Goal: Information Seeking & Learning: Learn about a topic

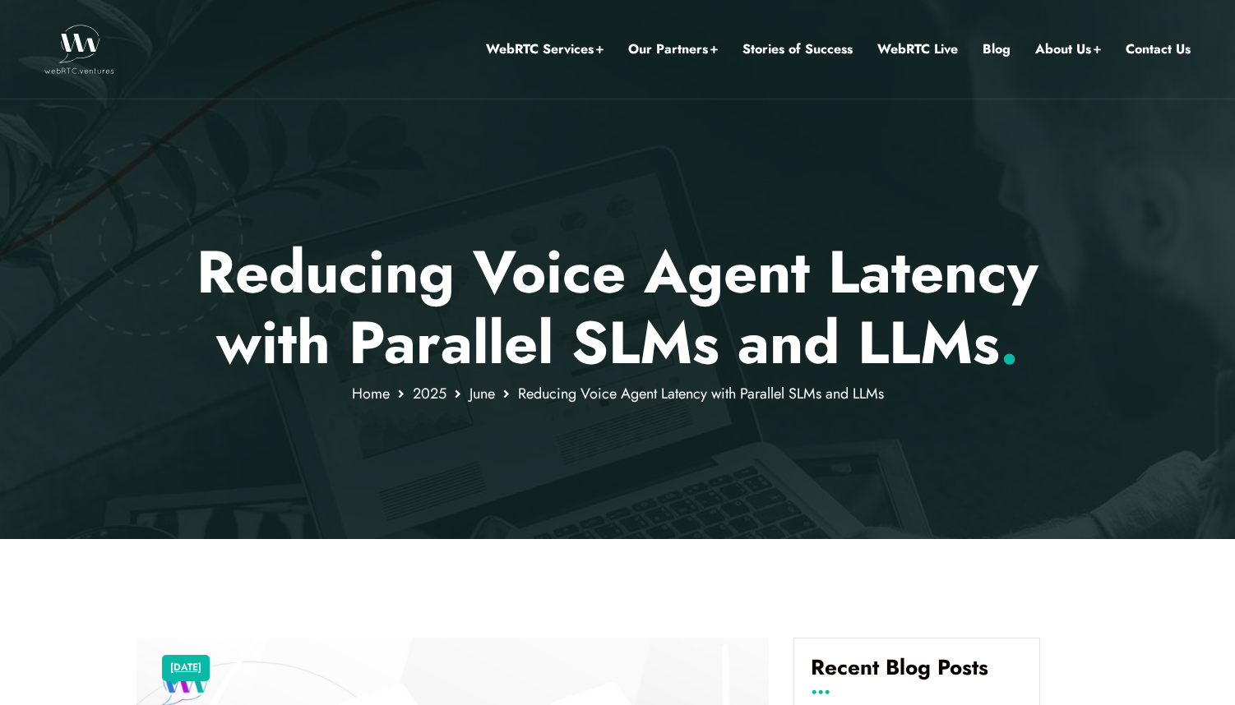
click at [848, 267] on p "Reducing Voice Agent Latency with Parallel SLMs and LLMs ." at bounding box center [617, 308] width 963 height 142
click at [534, 275] on p "Reducing Voice Agent Latency with Parallel SLMs and LLMs ." at bounding box center [617, 308] width 963 height 142
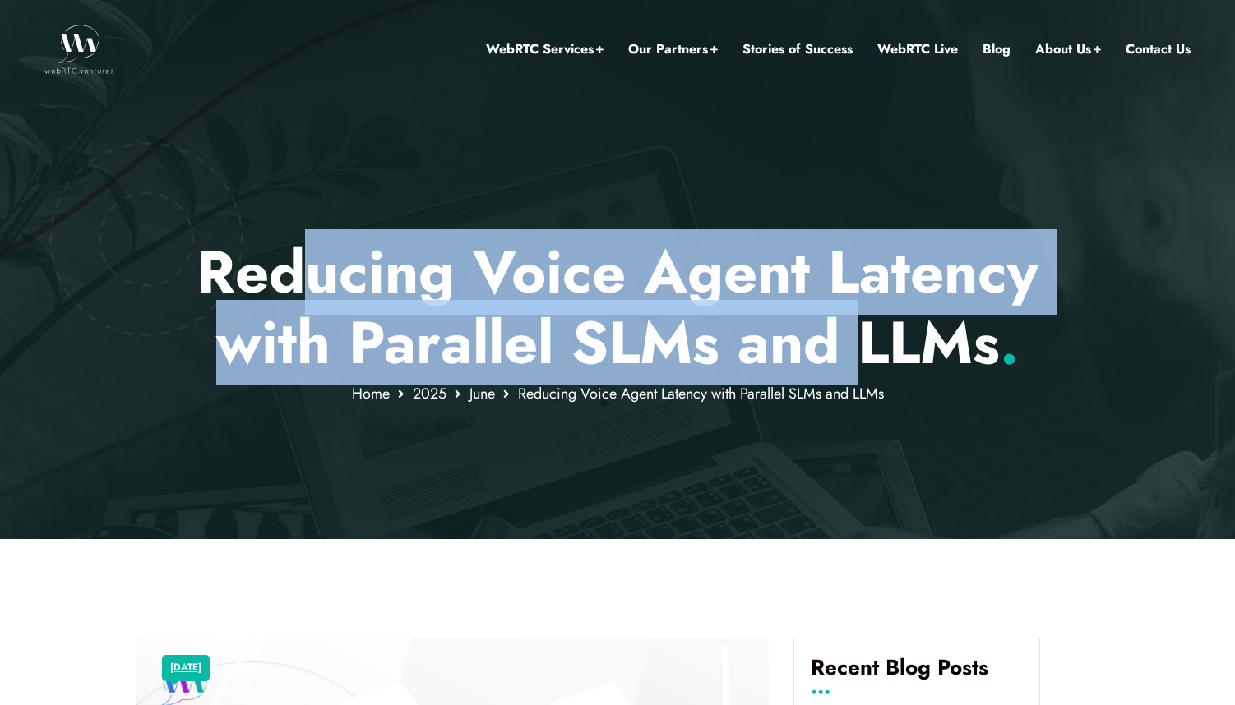
drag, startPoint x: 310, startPoint y: 270, endPoint x: 885, endPoint y: 342, distance: 579.0
click at [885, 342] on p "Reducing Voice Agent Latency with Parallel SLMs and LLMs ." at bounding box center [617, 308] width 963 height 142
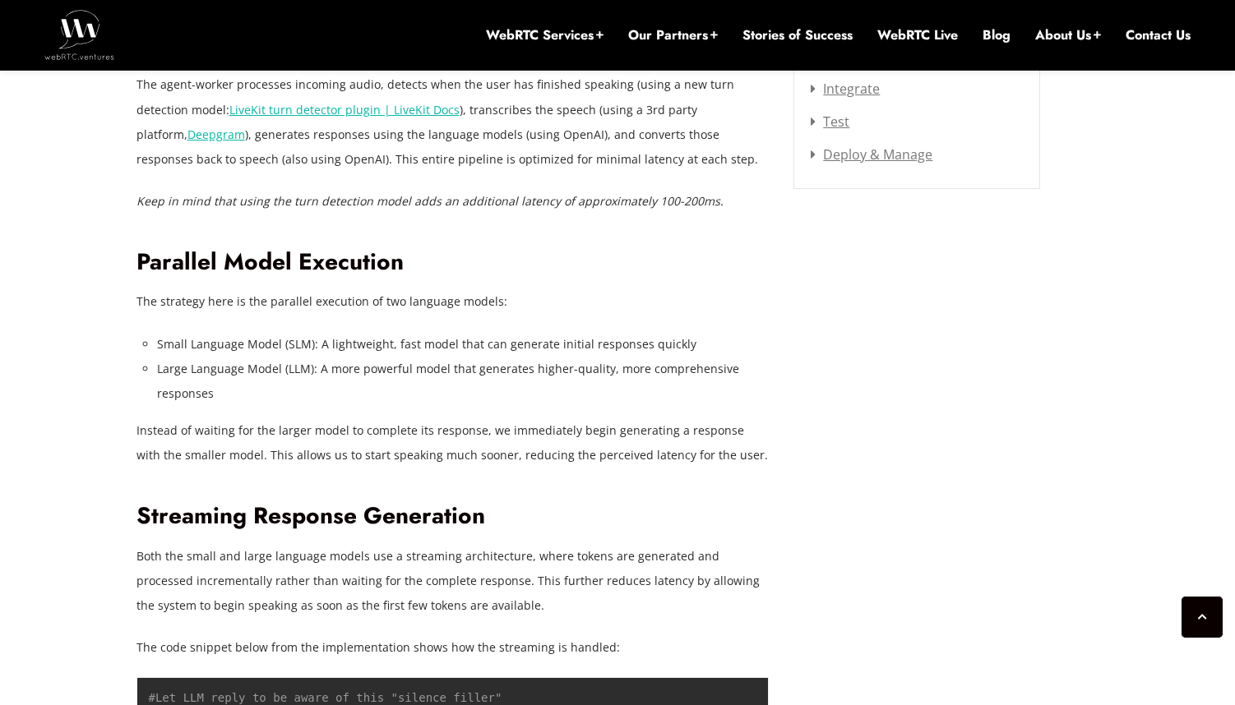
scroll to position [2295, 0]
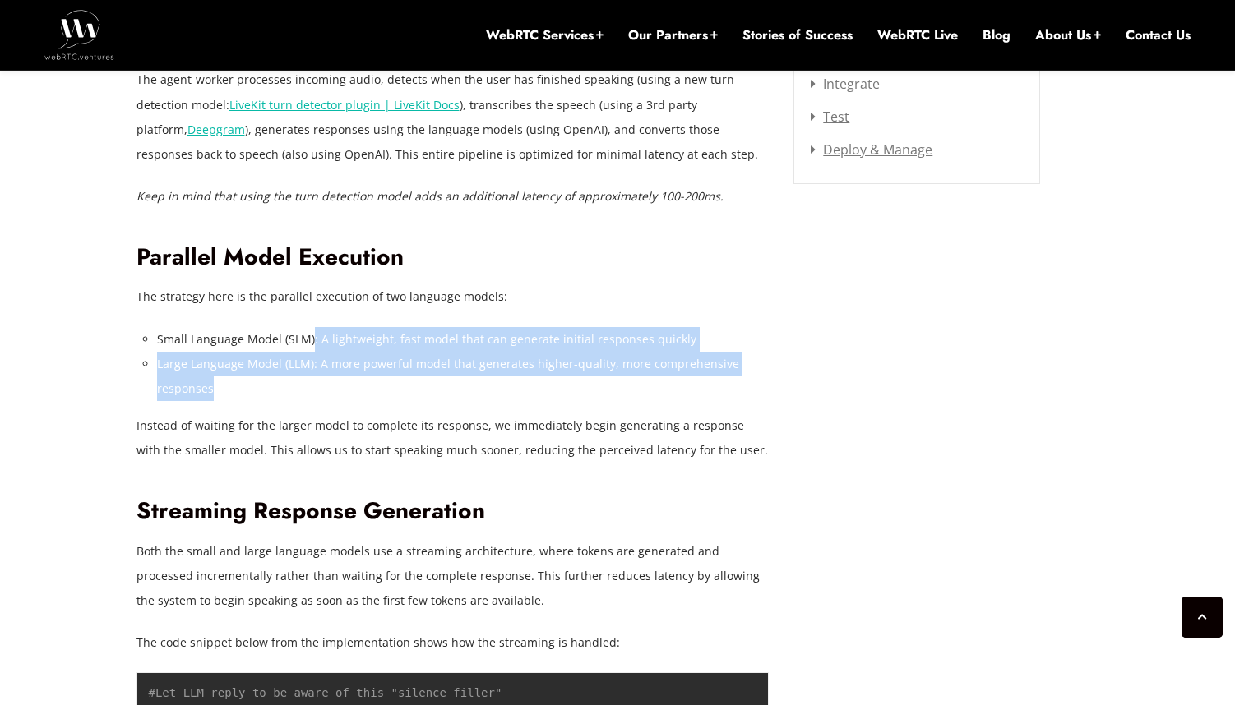
drag, startPoint x: 391, startPoint y: 382, endPoint x: 311, endPoint y: 329, distance: 96.7
click at [311, 329] on ul "Small Language Model (SLM): A lightweight, fast model that can generate initial…" at bounding box center [463, 364] width 612 height 74
click at [311, 329] on li "Small Language Model (SLM): A lightweight, fast model that can generate initial…" at bounding box center [463, 339] width 612 height 25
drag, startPoint x: 356, startPoint y: 378, endPoint x: 367, endPoint y: 340, distance: 40.1
click at [367, 340] on ul "Small Language Model (SLM): A lightweight, fast model that can generate initial…" at bounding box center [463, 364] width 612 height 74
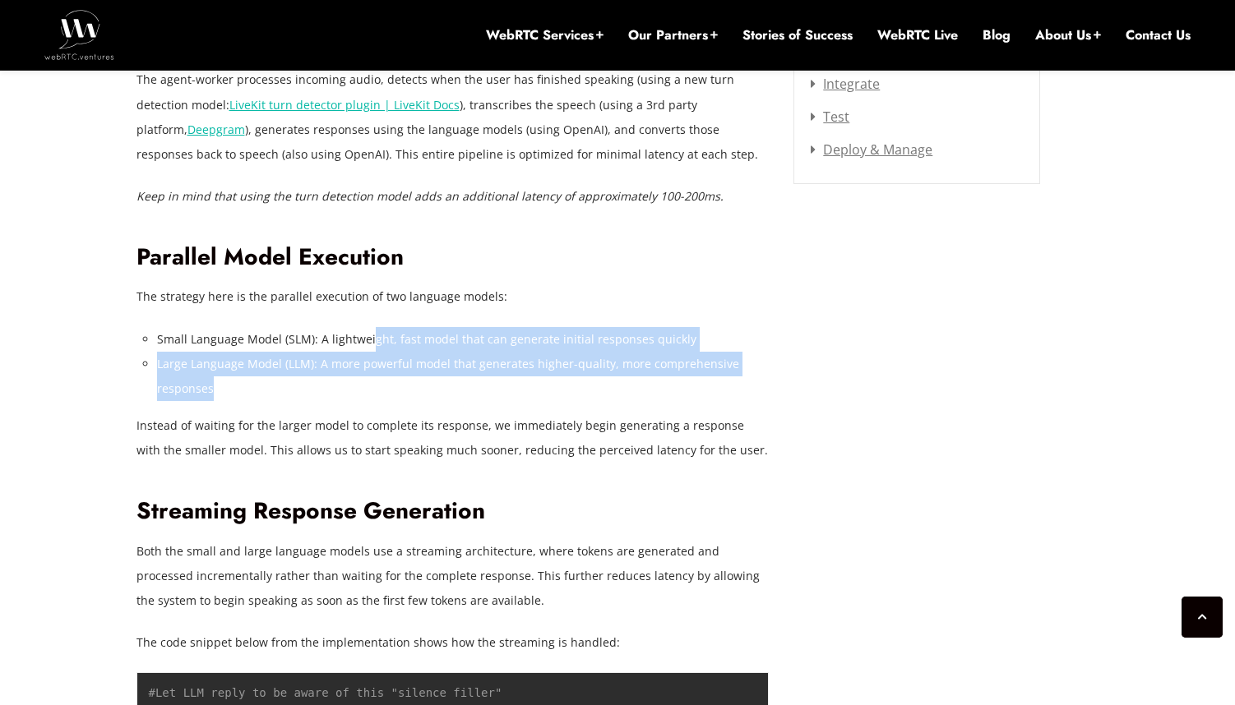
click at [367, 340] on li "Small Language Model (SLM): A lightweight, fast model that can generate initial…" at bounding box center [463, 339] width 612 height 25
drag, startPoint x: 516, startPoint y: 362, endPoint x: 520, endPoint y: 336, distance: 25.8
click at [520, 336] on ul "Small Language Model (SLM): A lightweight, fast model that can generate initial…" at bounding box center [463, 364] width 612 height 74
click at [520, 336] on li "Small Language Model (SLM): A lightweight, fast model that can generate initial…" at bounding box center [463, 339] width 612 height 25
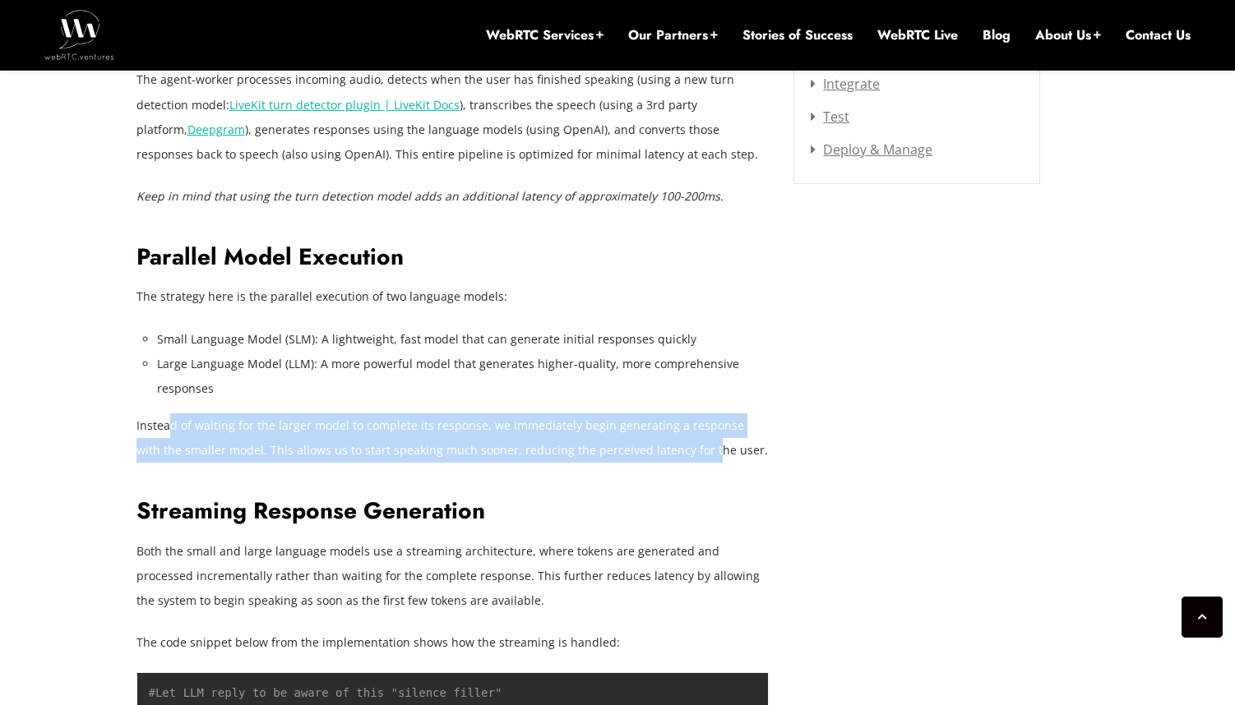
drag, startPoint x: 171, startPoint y: 419, endPoint x: 675, endPoint y: 455, distance: 505.2
click at [675, 455] on p "Instead of waiting for the larger model to complete its response, we immediatel…" at bounding box center [452, 437] width 633 height 49
drag, startPoint x: 733, startPoint y: 451, endPoint x: 425, endPoint y: 425, distance: 309.4
click at [425, 425] on p "Instead of waiting for the larger model to complete its response, we immediatel…" at bounding box center [452, 437] width 633 height 49
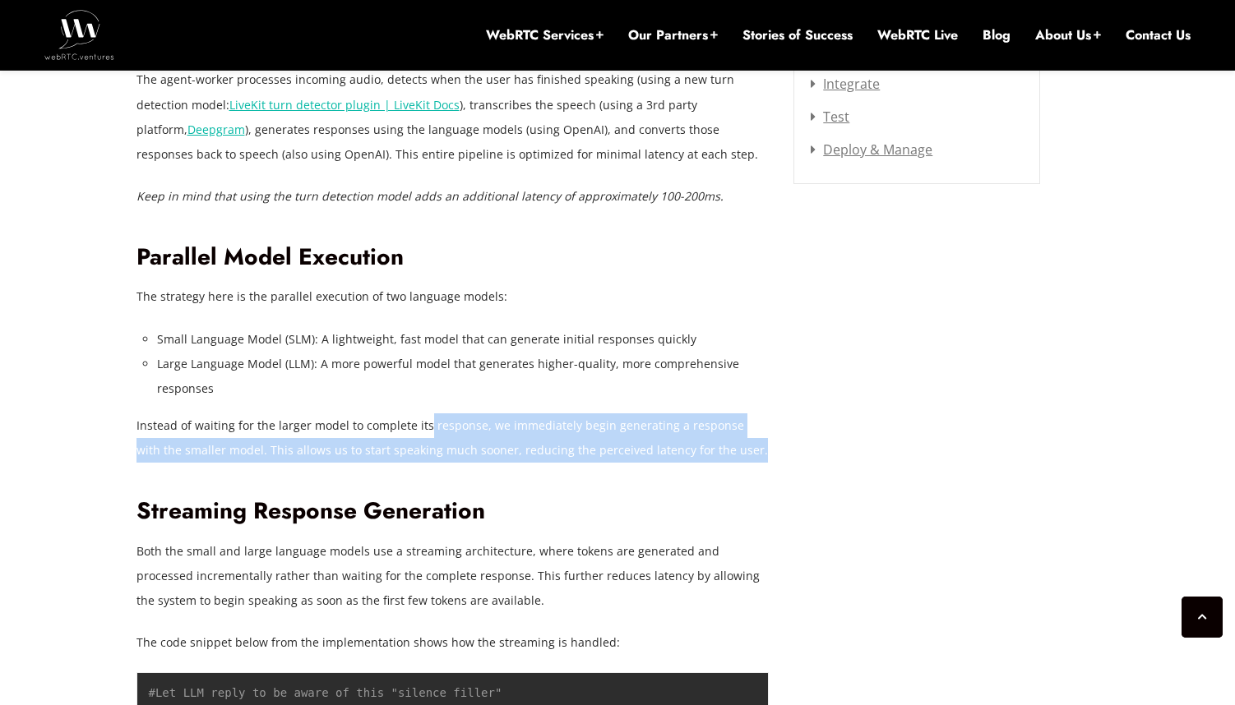
click at [425, 425] on p "Instead of waiting for the larger model to complete its response, we immediatel…" at bounding box center [452, 437] width 633 height 49
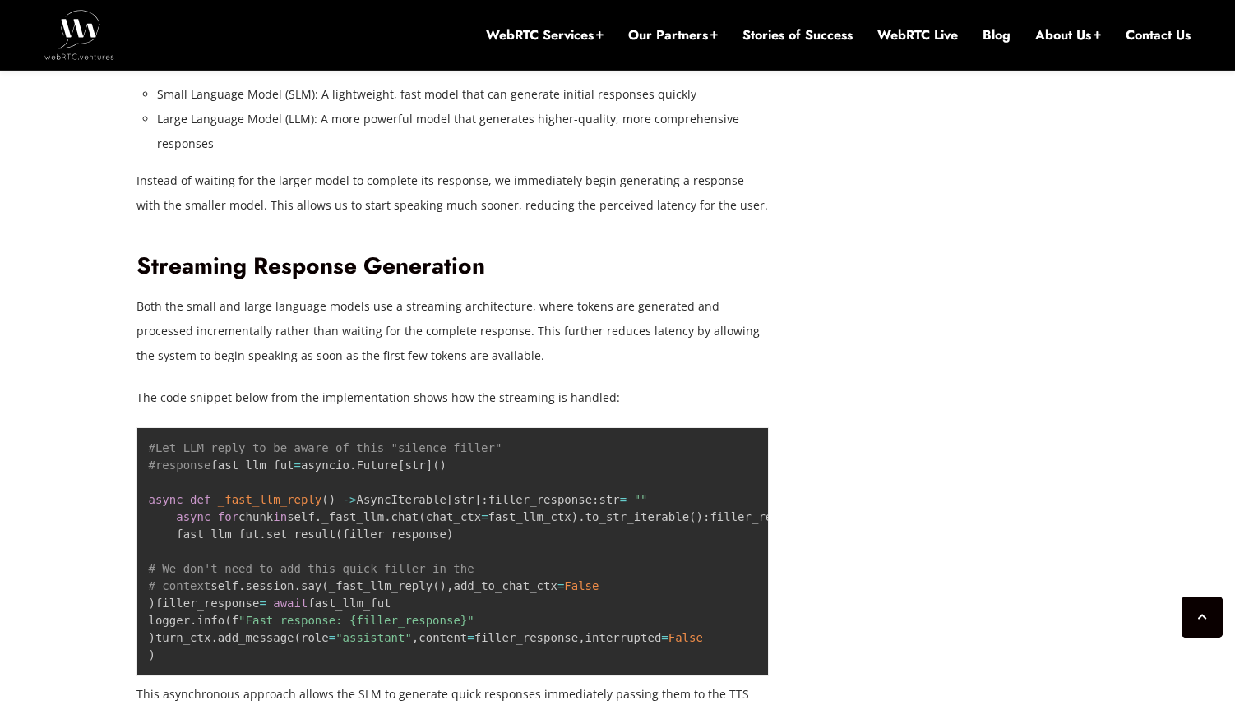
scroll to position [2544, 0]
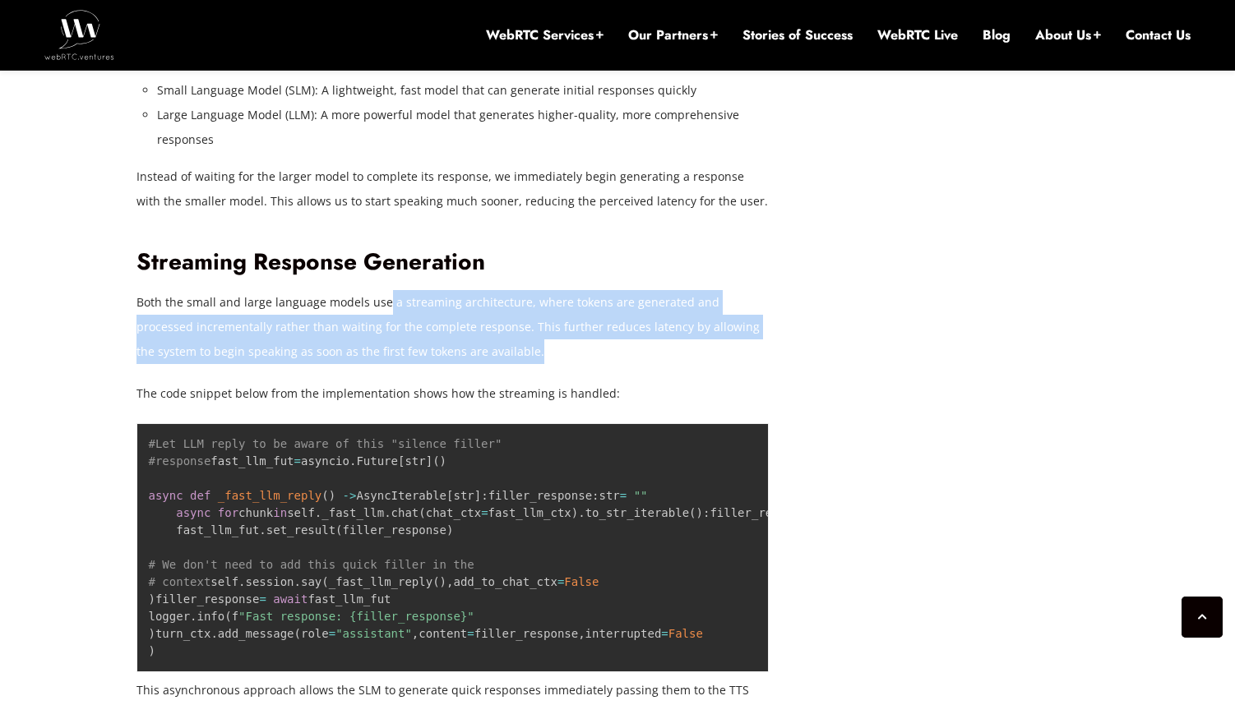
drag, startPoint x: 501, startPoint y: 360, endPoint x: 384, endPoint y: 308, distance: 128.5
click at [384, 308] on p "Both the small and large language models use a streaming architecture, where to…" at bounding box center [452, 327] width 633 height 74
drag, startPoint x: 484, startPoint y: 350, endPoint x: 388, endPoint y: 303, distance: 107.0
click at [388, 303] on p "Both the small and large language models use a streaming architecture, where to…" at bounding box center [452, 327] width 633 height 74
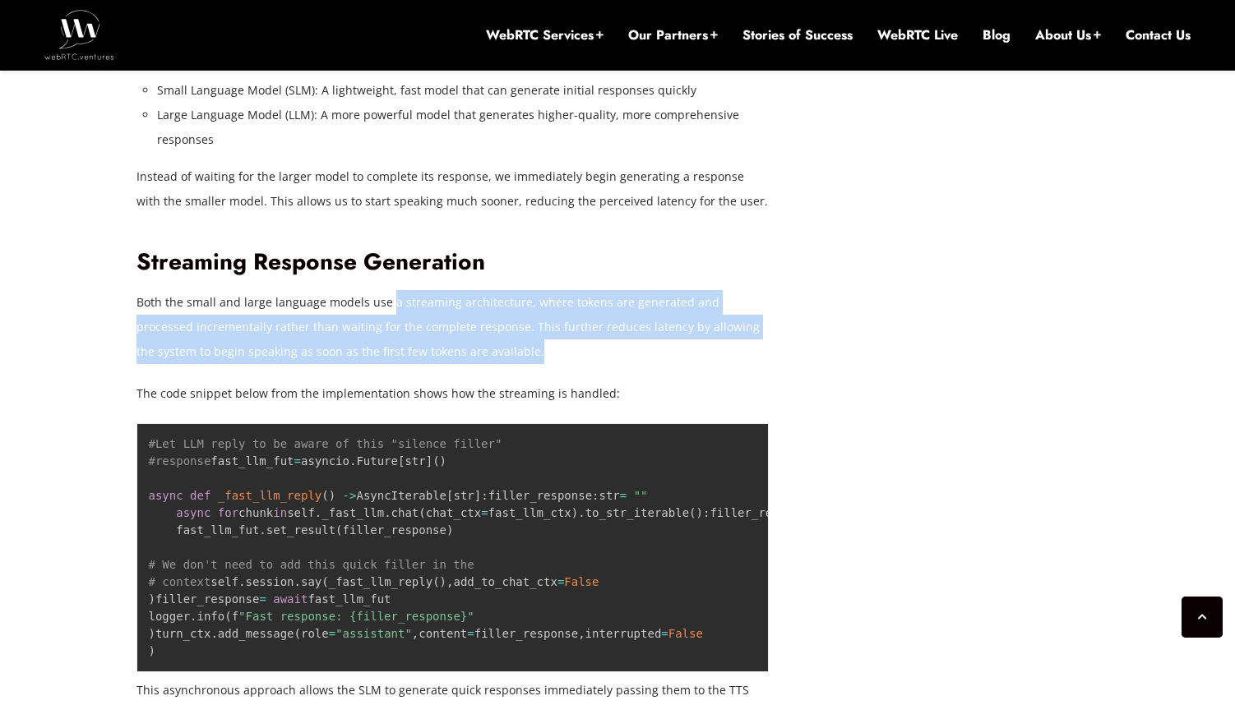
click at [388, 303] on p "Both the small and large language models use a streaming architecture, where to…" at bounding box center [452, 327] width 633 height 74
drag, startPoint x: 493, startPoint y: 352, endPoint x: 292, endPoint y: 295, distance: 209.2
click at [293, 296] on p "Both the small and large language models use a streaming architecture, where to…" at bounding box center [452, 327] width 633 height 74
click at [292, 295] on p "Both the small and large language models use a streaming architecture, where to…" at bounding box center [452, 327] width 633 height 74
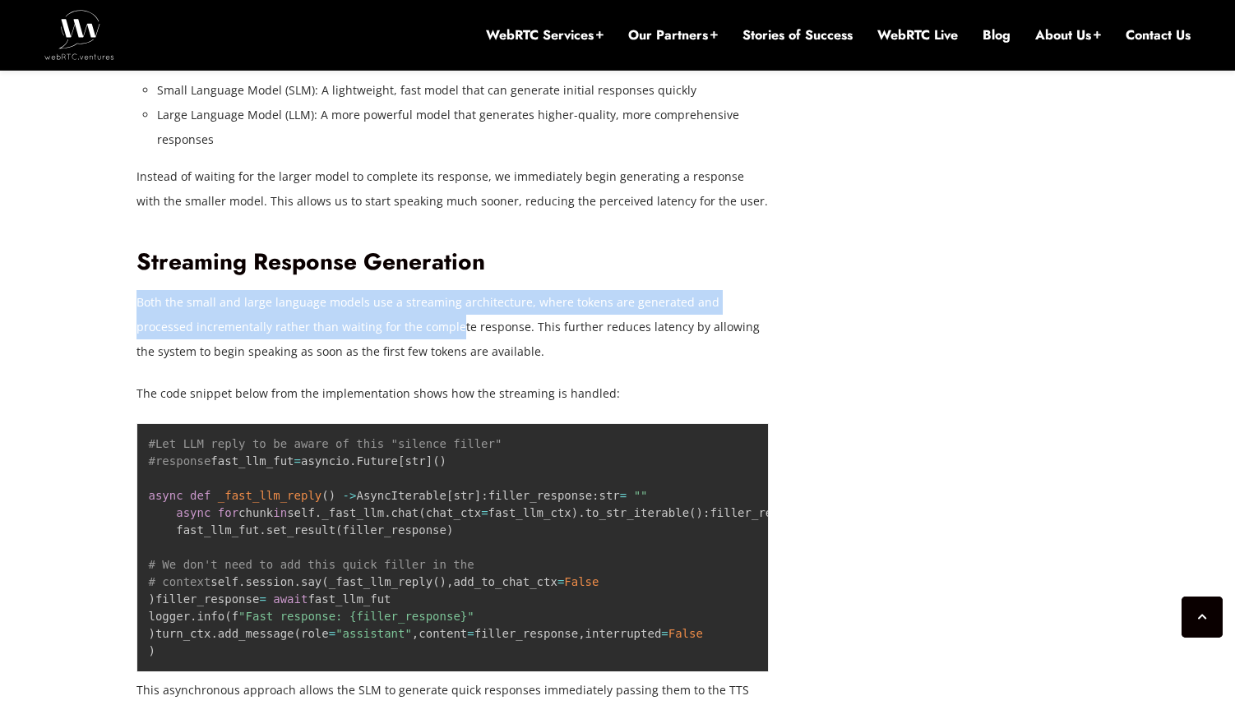
drag, startPoint x: 217, startPoint y: 284, endPoint x: 395, endPoint y: 325, distance: 182.9
click at [395, 325] on p "Both the small and large language models use a streaming architecture, where to…" at bounding box center [452, 327] width 633 height 74
drag, startPoint x: 454, startPoint y: 337, endPoint x: 266, endPoint y: 279, distance: 196.3
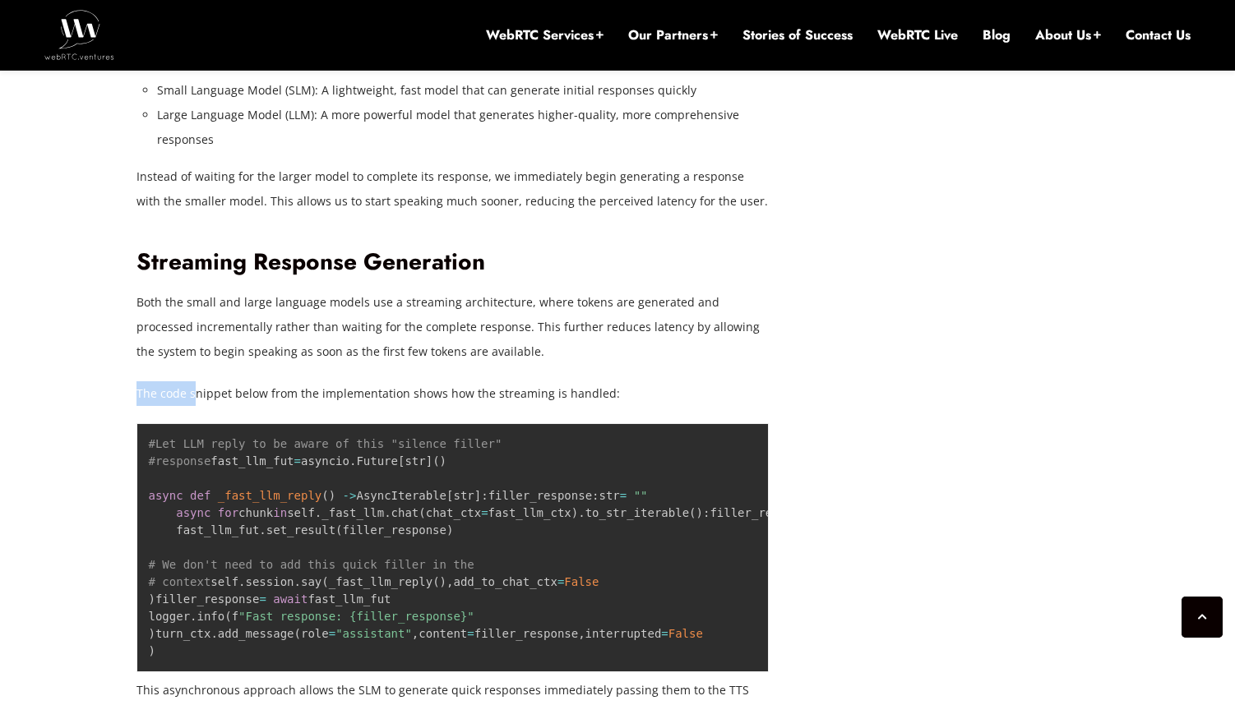
drag, startPoint x: 194, startPoint y: 381, endPoint x: 455, endPoint y: 381, distance: 261.4
click at [455, 381] on p "The code snippet below from the implementation shows how the streaming is handl…" at bounding box center [452, 393] width 633 height 25
drag, startPoint x: 520, startPoint y: 396, endPoint x: 319, endPoint y: 387, distance: 200.8
click at [319, 387] on p "The code snippet below from the implementation shows how the streaming is handl…" at bounding box center [452, 393] width 633 height 25
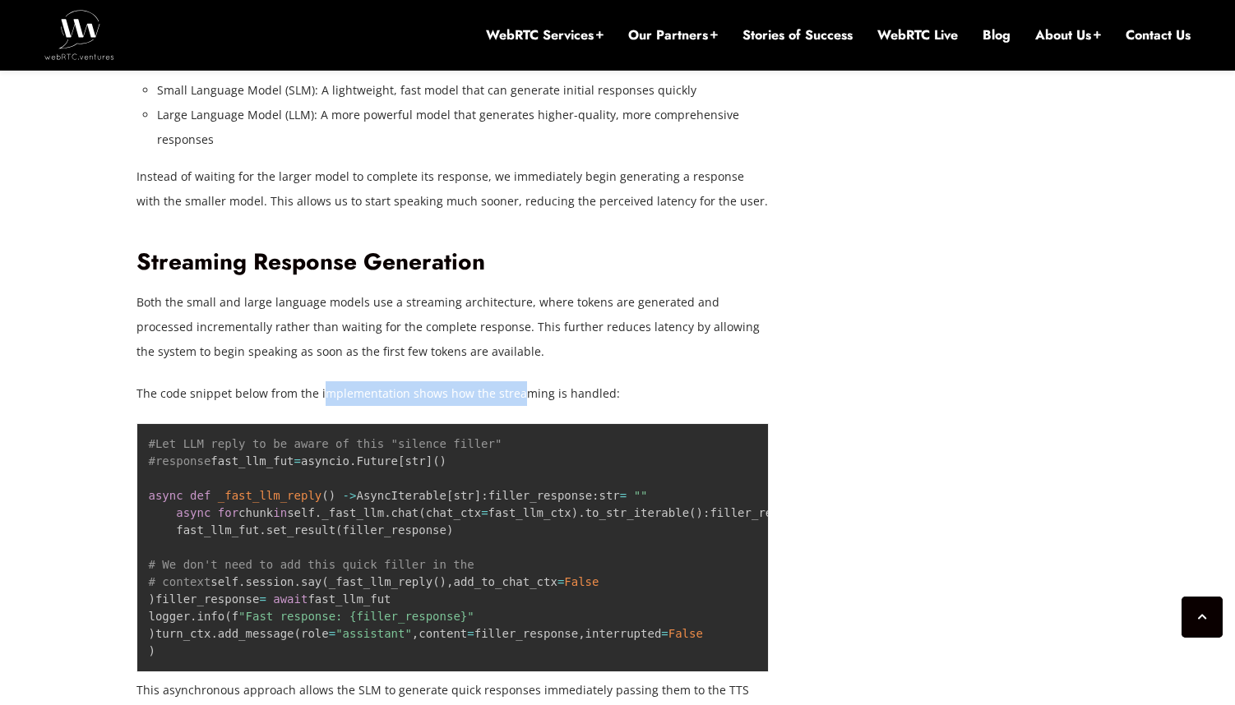
click at [319, 387] on p "The code snippet below from the implementation shows how the streaming is handl…" at bounding box center [452, 393] width 633 height 25
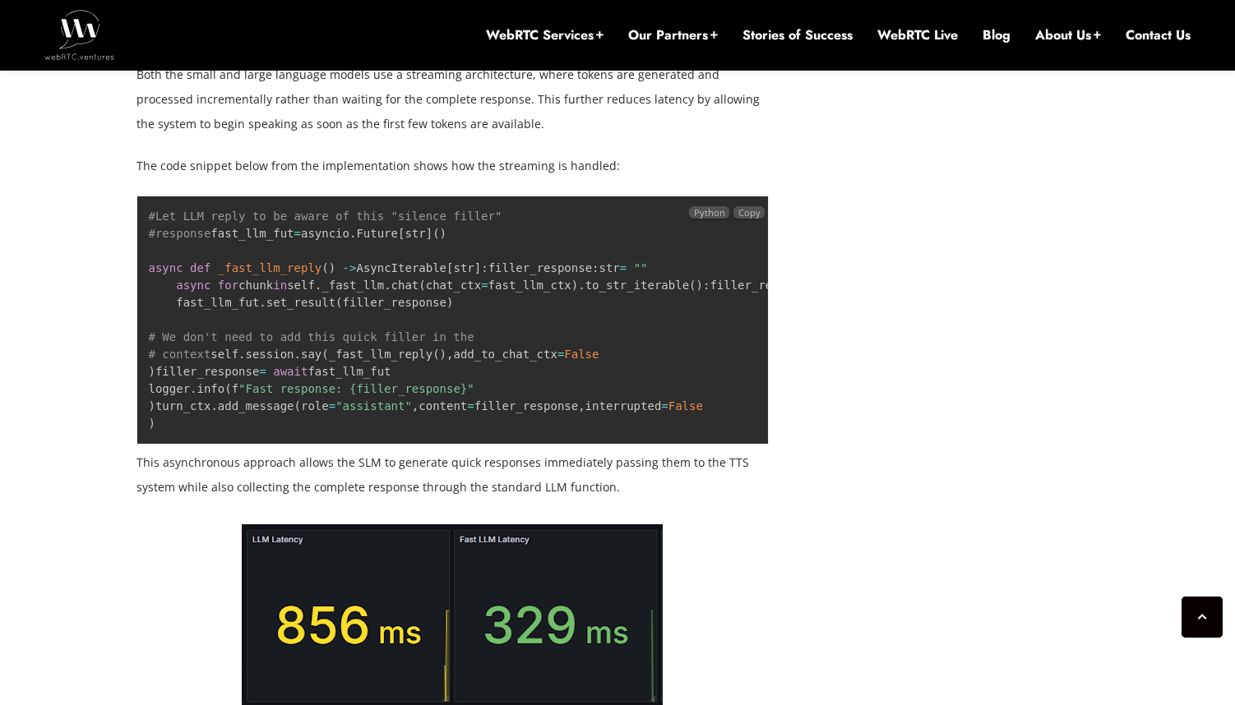
scroll to position [2733, 0]
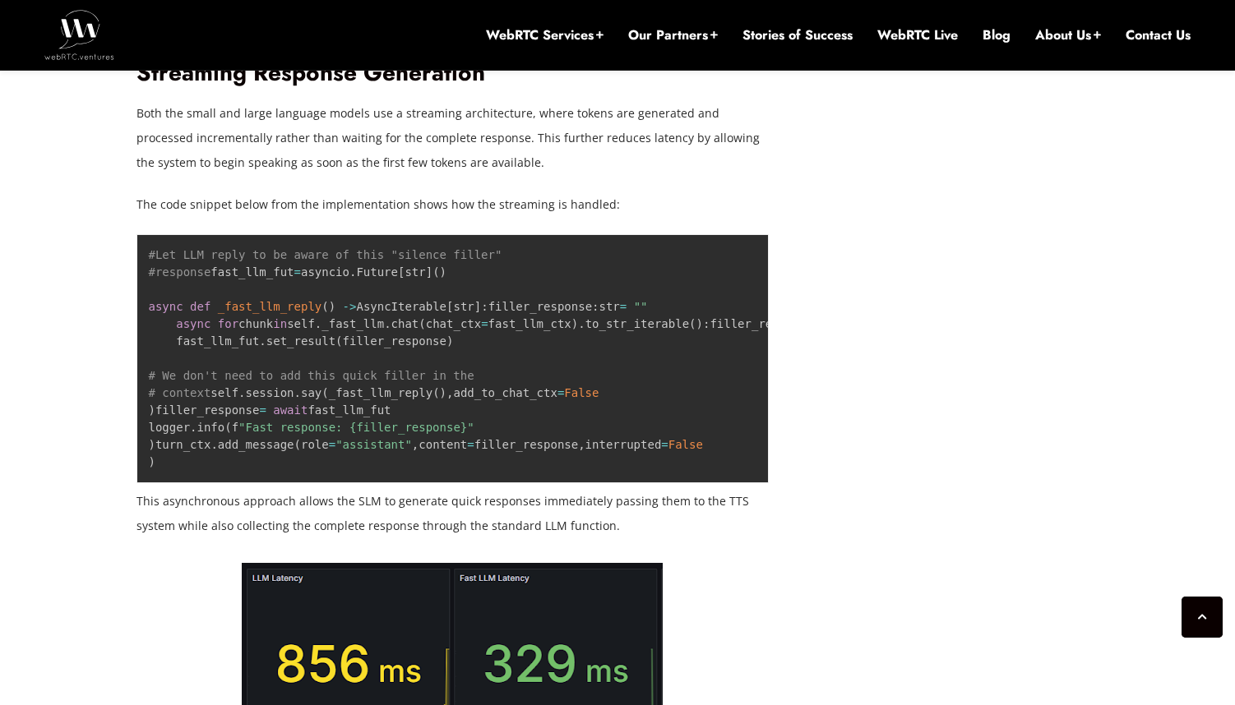
drag, startPoint x: 389, startPoint y: 124, endPoint x: 582, endPoint y: 114, distance: 193.4
click at [582, 114] on p "Both the small and large language models use a streaming architecture, where to…" at bounding box center [452, 138] width 633 height 74
drag, startPoint x: 570, startPoint y: 114, endPoint x: 714, endPoint y: 112, distance: 144.7
click at [714, 113] on p "Both the small and large language models use a streaming architecture, where to…" at bounding box center [452, 138] width 633 height 74
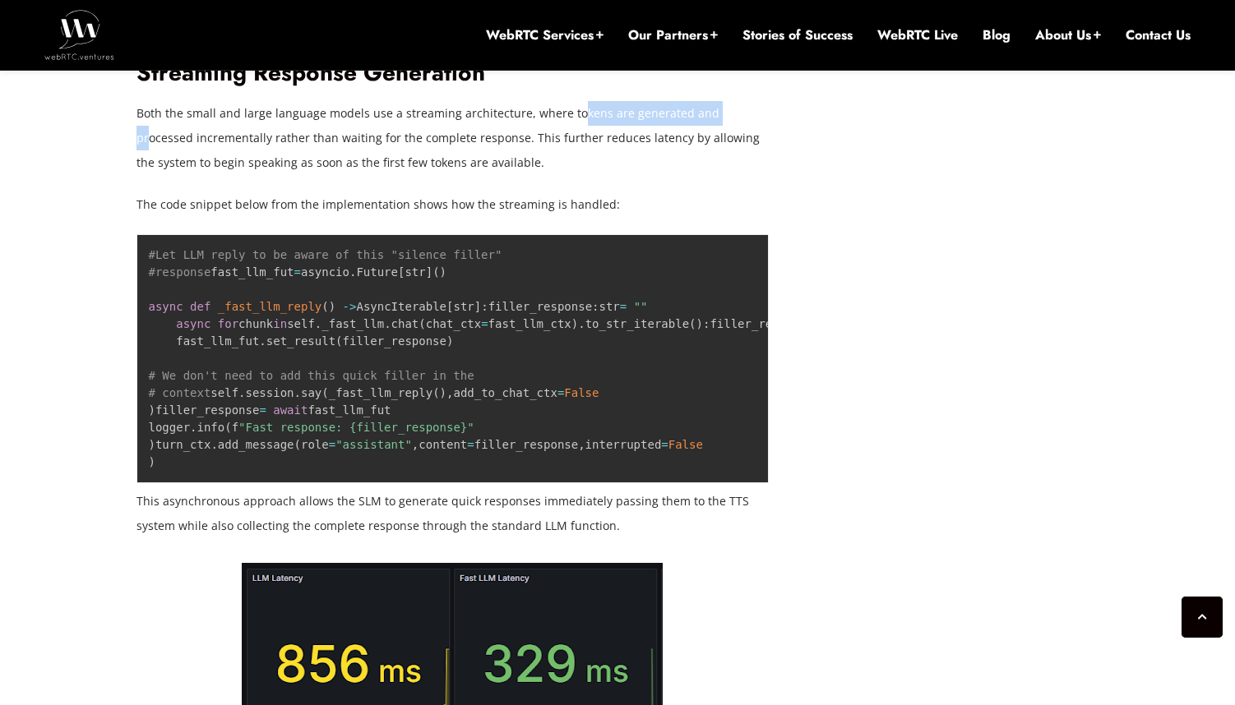
click at [714, 112] on p "Both the small and large language models use a streaming architecture, where to…" at bounding box center [452, 138] width 633 height 74
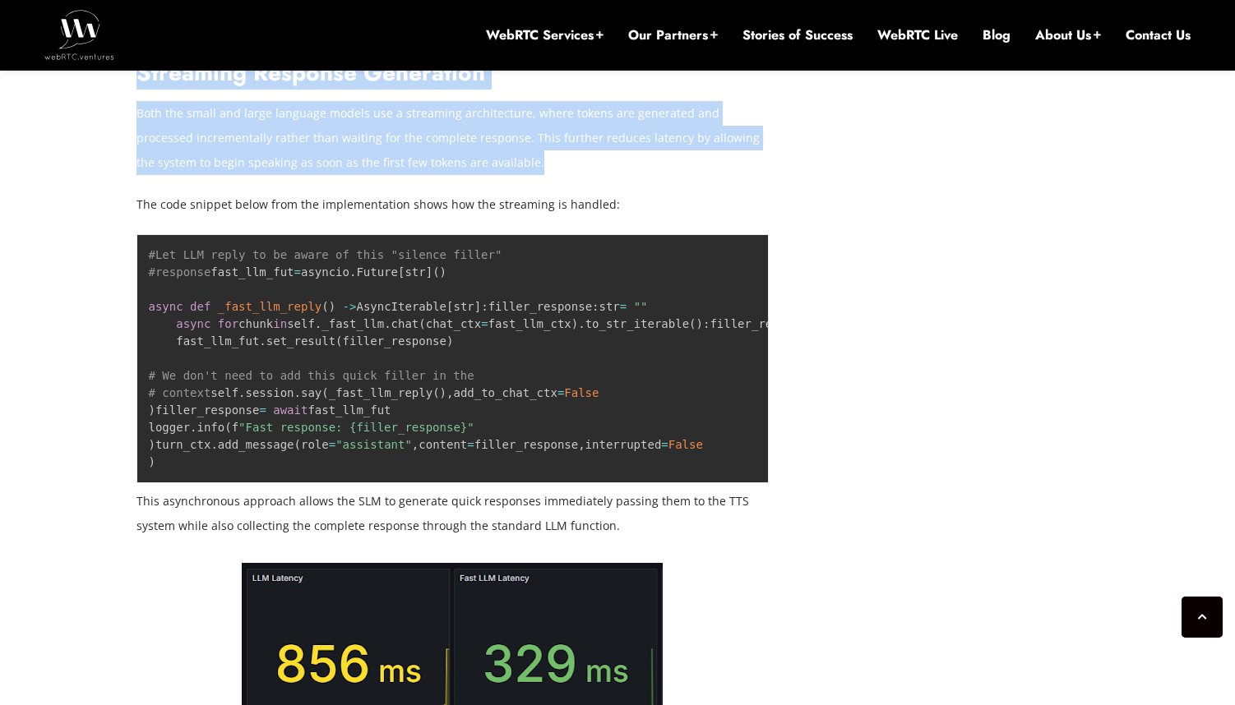
drag, startPoint x: 138, startPoint y: 120, endPoint x: 478, endPoint y: 166, distance: 343.4
click at [478, 166] on p "Both the small and large language models use a streaming architecture, where to…" at bounding box center [452, 138] width 633 height 74
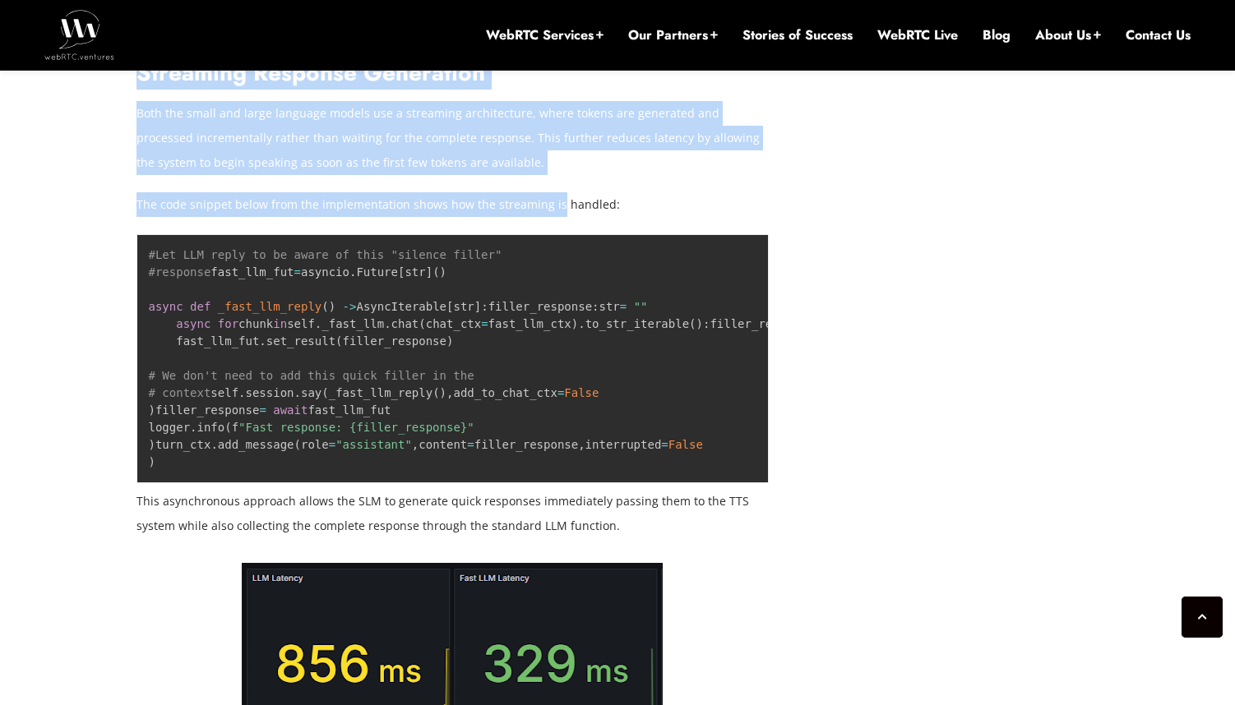
drag, startPoint x: 109, startPoint y: 211, endPoint x: 580, endPoint y: 206, distance: 470.2
click at [580, 206] on p "The code snippet below from the implementation shows how the streaming is handl…" at bounding box center [452, 204] width 633 height 25
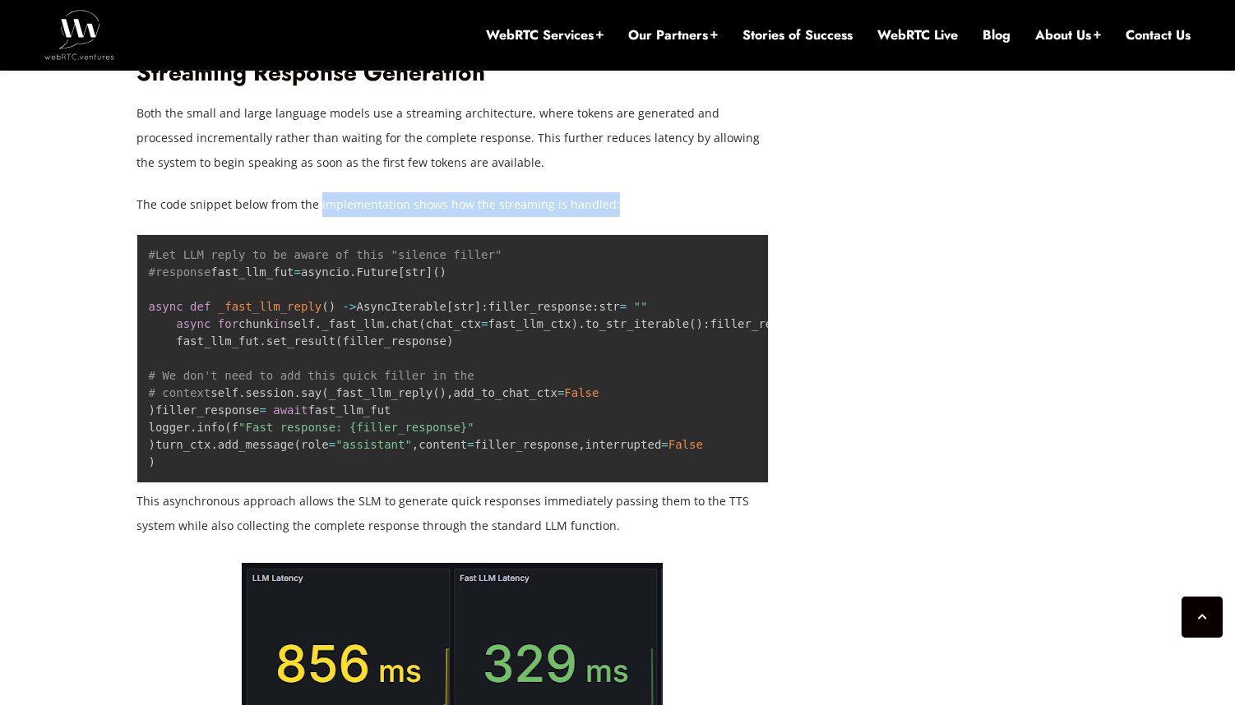
drag, startPoint x: 639, startPoint y: 209, endPoint x: 314, endPoint y: 196, distance: 325.0
click at [314, 196] on p "The code snippet below from the implementation shows how the streaming is handl…" at bounding box center [452, 204] width 633 height 25
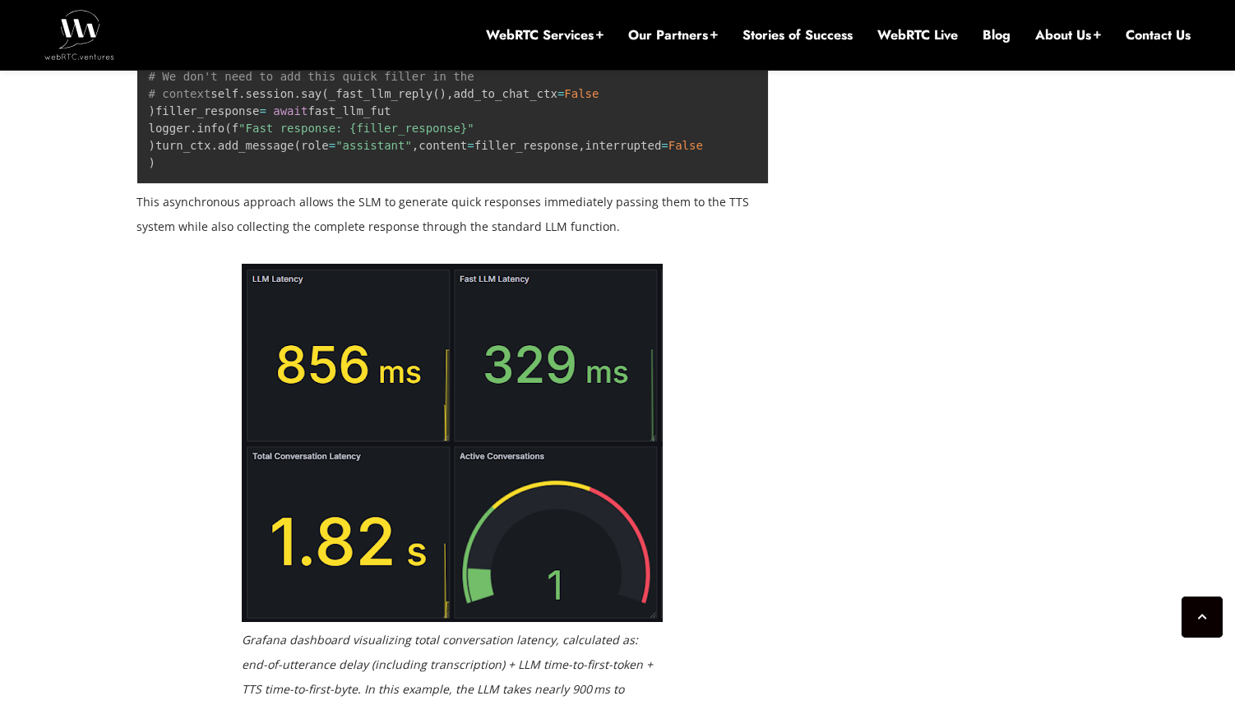
scroll to position [3051, 0]
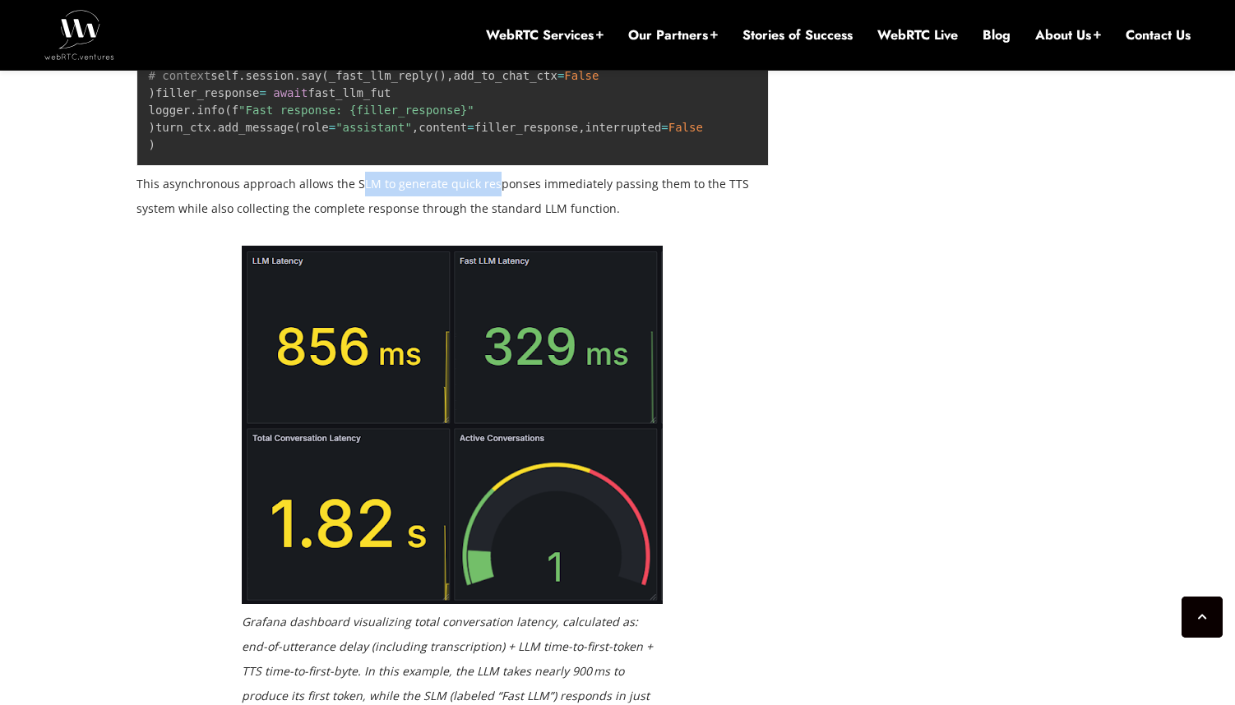
drag, startPoint x: 356, startPoint y: 459, endPoint x: 491, endPoint y: 469, distance: 135.2
click at [491, 221] on p "This asynchronous approach allows the SLM to generate quick responses immediate…" at bounding box center [452, 196] width 633 height 49
drag, startPoint x: 480, startPoint y: 469, endPoint x: 428, endPoint y: 469, distance: 51.8
click at [479, 221] on p "This asynchronous approach allows the SLM to generate quick responses immediate…" at bounding box center [452, 196] width 633 height 49
drag, startPoint x: 392, startPoint y: 464, endPoint x: 658, endPoint y: 463, distance: 266.3
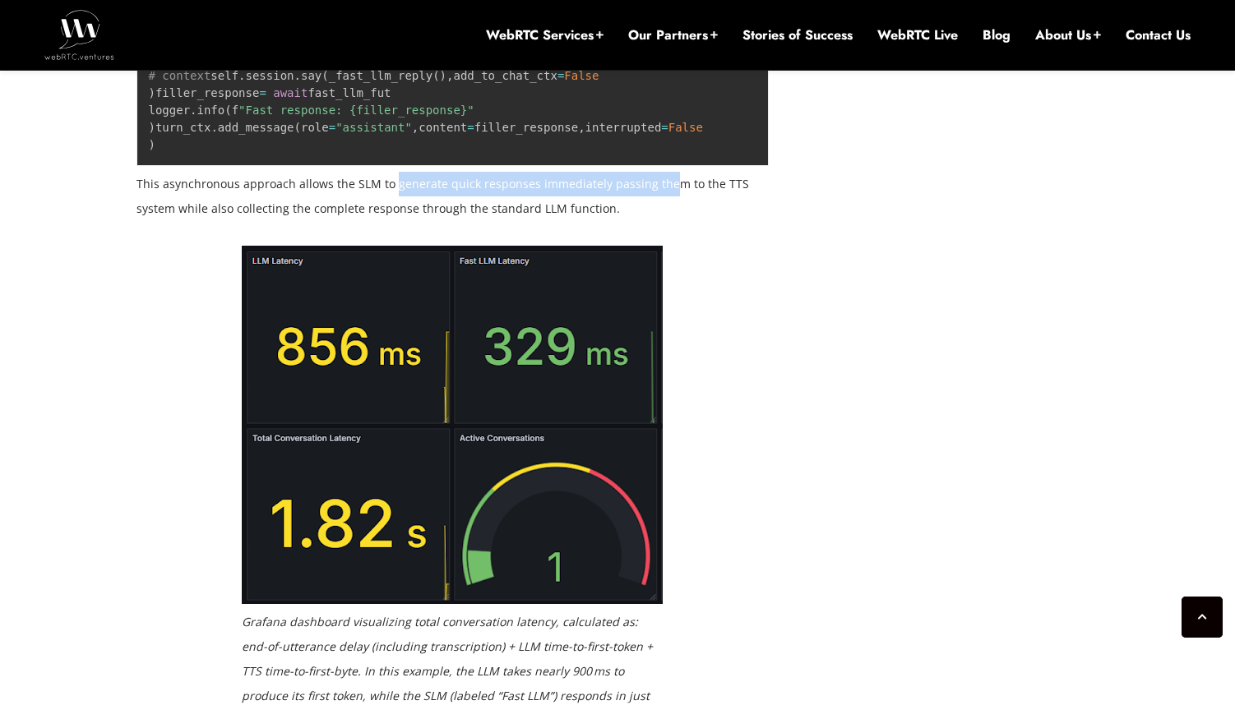
click at [658, 221] on p "This asynchronous approach allows the SLM to generate quick responses immediate…" at bounding box center [452, 196] width 633 height 49
drag, startPoint x: 589, startPoint y: 459, endPoint x: 775, endPoint y: 464, distance: 185.8
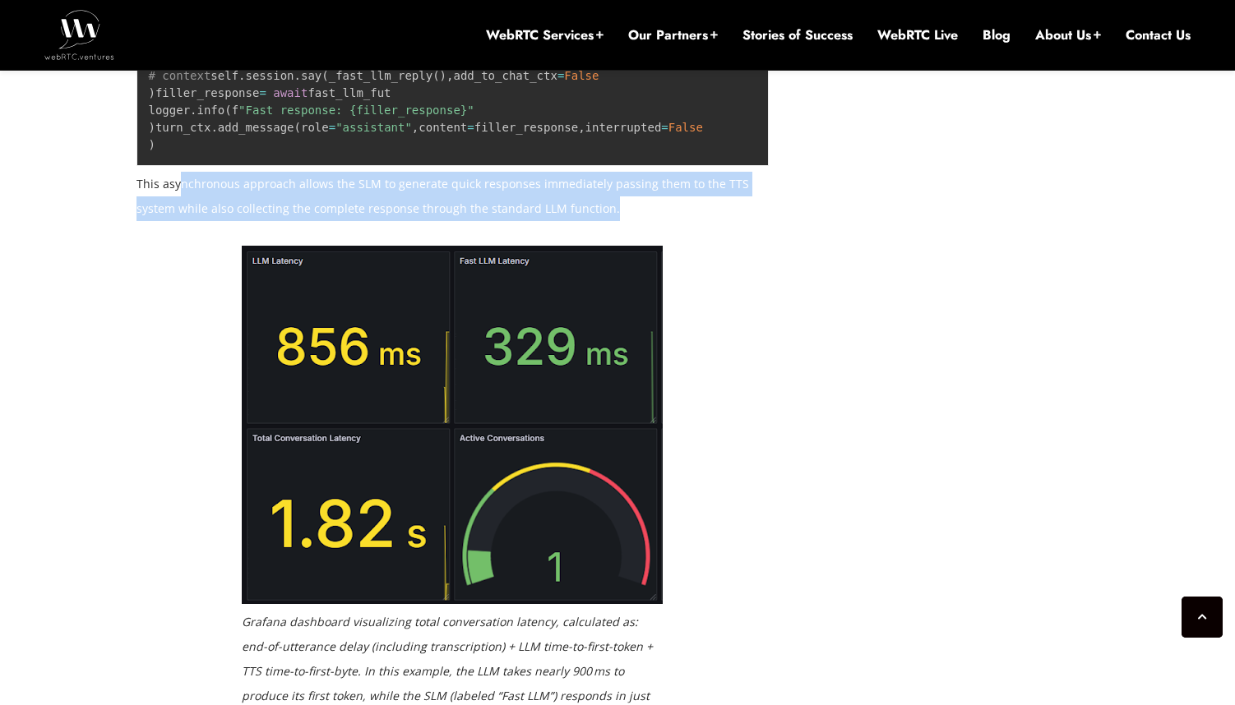
drag, startPoint x: 670, startPoint y: 487, endPoint x: 181, endPoint y: 463, distance: 489.7
click at [181, 221] on p "This asynchronous approach allows the SLM to generate quick responses immediate…" at bounding box center [452, 196] width 633 height 49
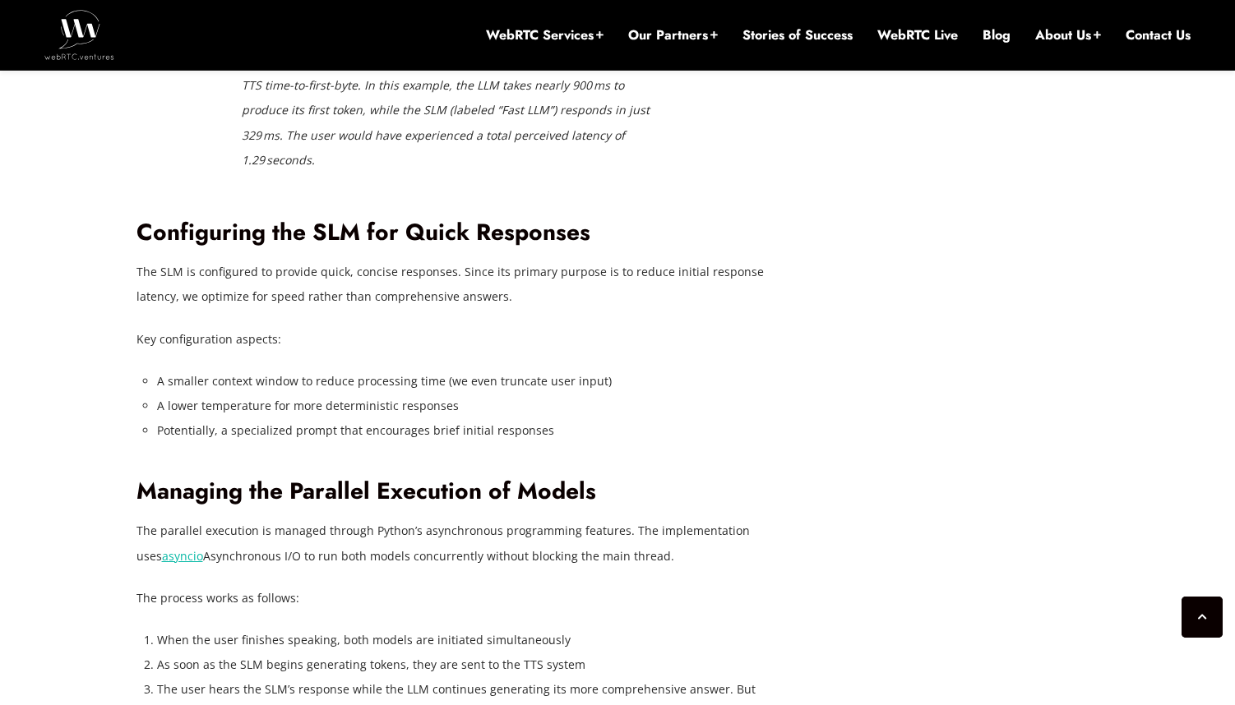
scroll to position [3707, 0]
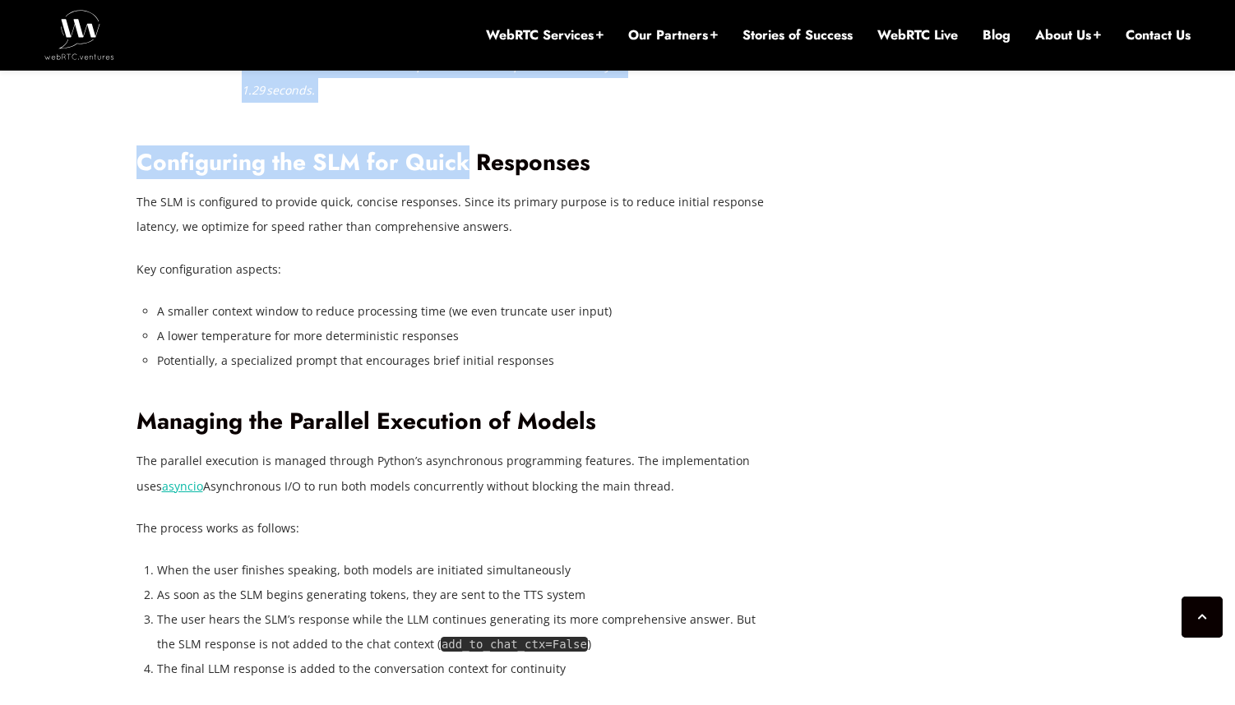
drag, startPoint x: 111, startPoint y: 411, endPoint x: 470, endPoint y: 422, distance: 359.4
click at [470, 422] on div "[DATE] [PERSON_NAME] Comments Off on Reducing Voice Agent Latency with Parallel…" at bounding box center [617, 369] width 1235 height 6876
click at [470, 178] on h2 "Configuring the SLM for Quick Responses" at bounding box center [452, 163] width 633 height 29
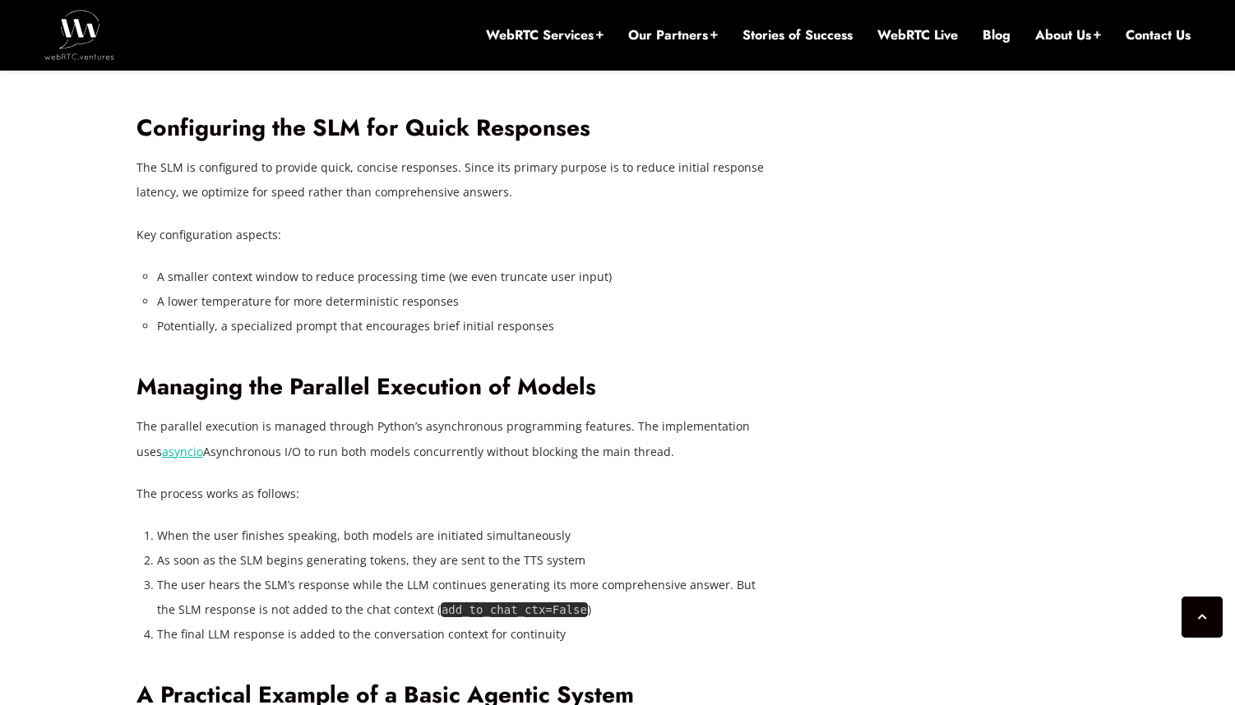
scroll to position [3757, 0]
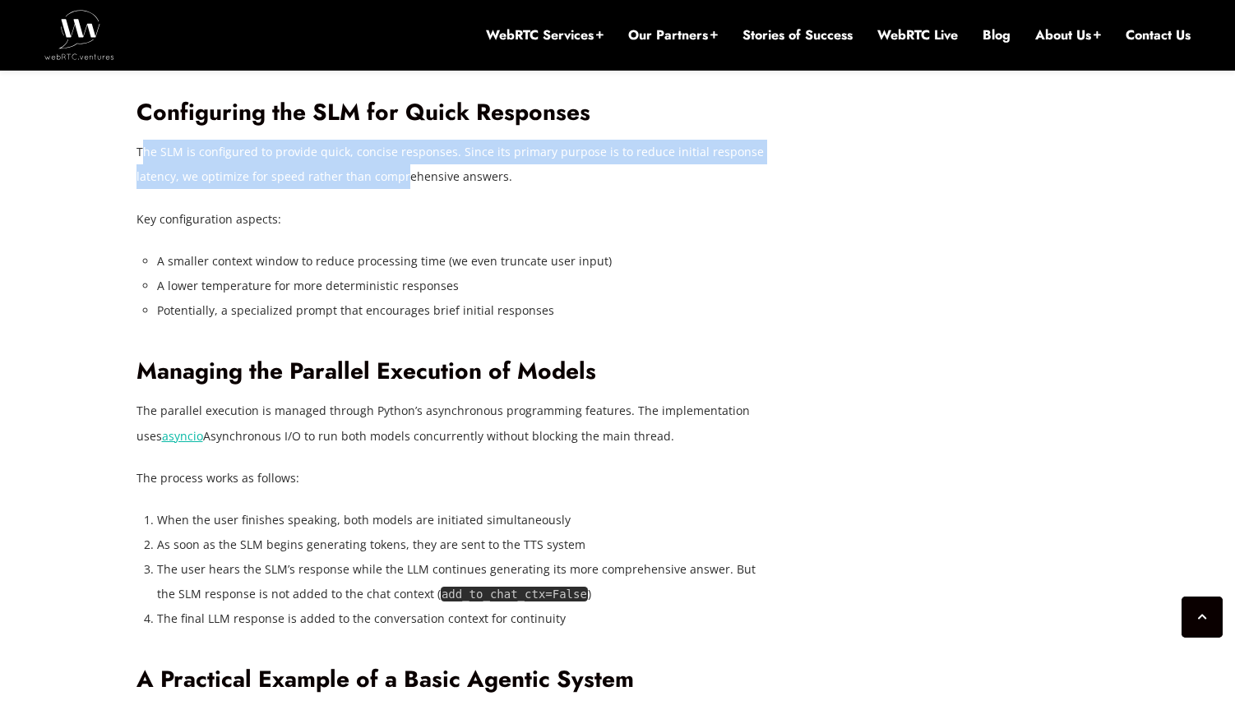
drag, startPoint x: 146, startPoint y: 413, endPoint x: 399, endPoint y: 422, distance: 253.3
click at [399, 189] on p "The SLM is configured to provide quick, concise responses. Since its primary pu…" at bounding box center [452, 164] width 633 height 49
drag, startPoint x: 527, startPoint y: 436, endPoint x: 176, endPoint y: 398, distance: 353.0
click at [176, 189] on p "The SLM is configured to provide quick, concise responses. Since its primary pu…" at bounding box center [452, 164] width 633 height 49
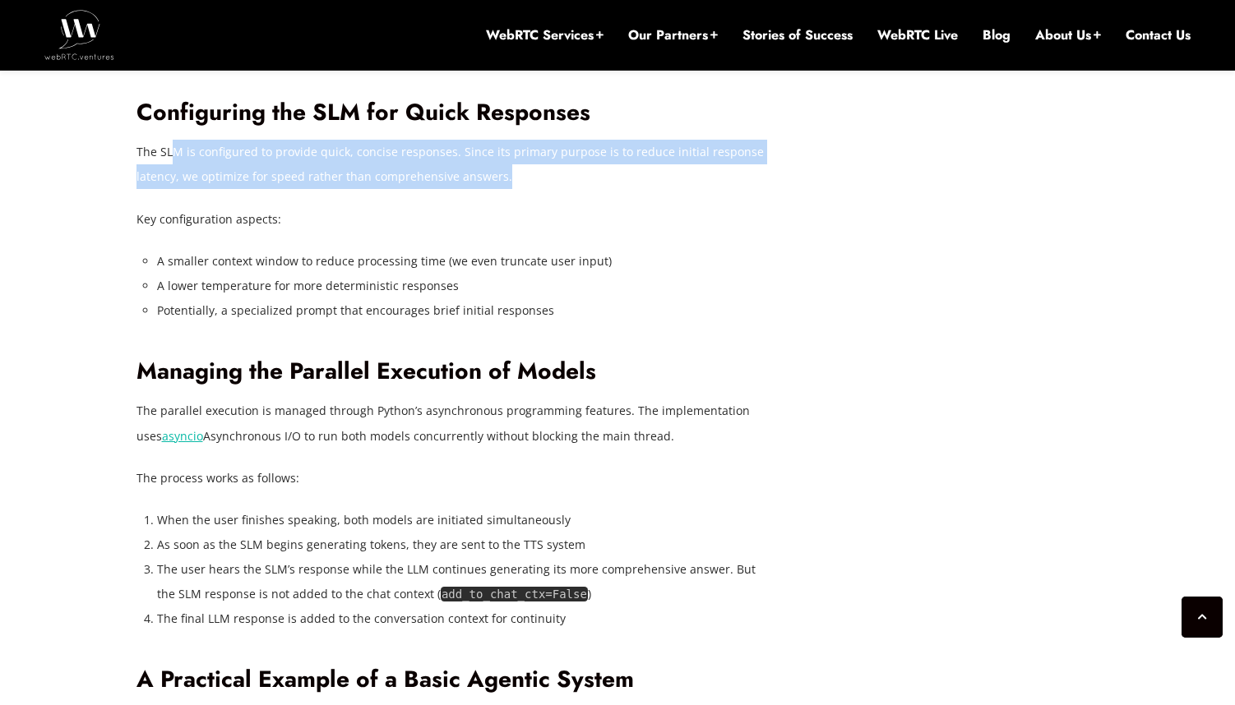
click at [176, 189] on p "The SLM is configured to provide quick, concise responses. Since its primary pu…" at bounding box center [452, 164] width 633 height 49
drag, startPoint x: 153, startPoint y: 404, endPoint x: 586, endPoint y: 430, distance: 434.0
click at [586, 189] on p "The SLM is configured to provide quick, concise responses. Since its primary pu…" at bounding box center [452, 164] width 633 height 49
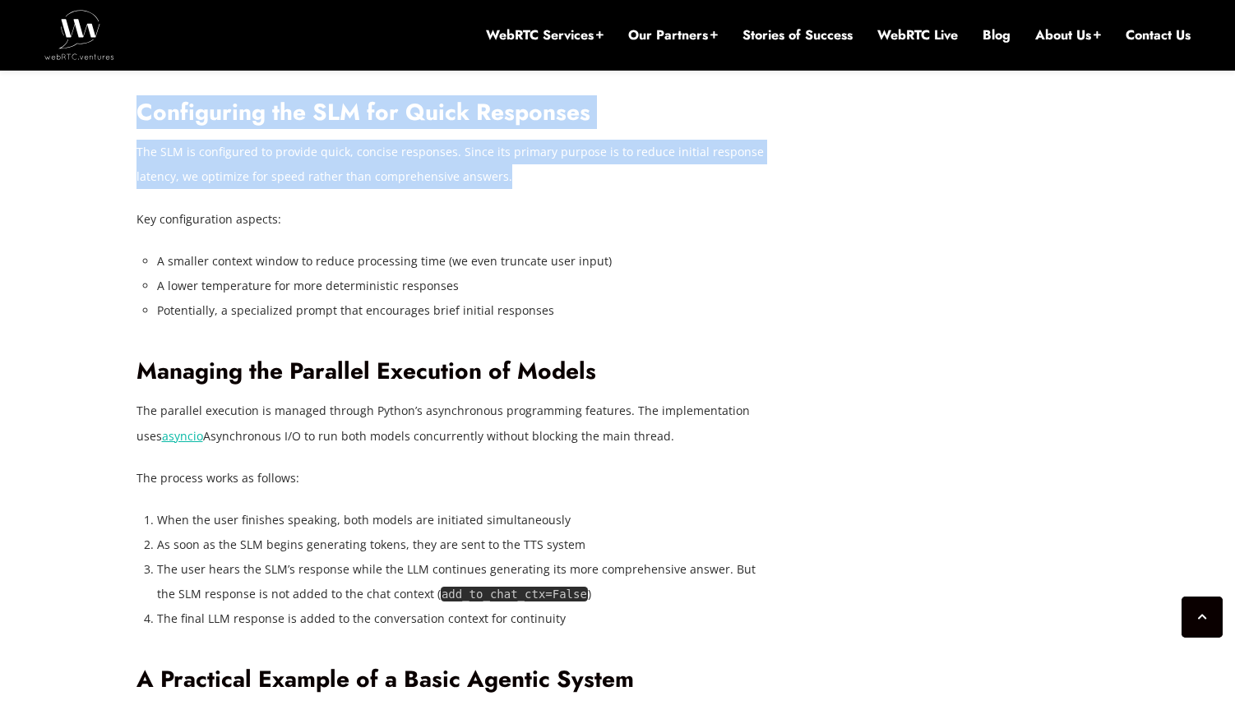
drag, startPoint x: 538, startPoint y: 427, endPoint x: 122, endPoint y: 399, distance: 417.7
click at [122, 399] on div "[DATE] [PERSON_NAME] Comments Off on Reducing Voice Agent Latency with Parallel…" at bounding box center [617, 319] width 1235 height 6876
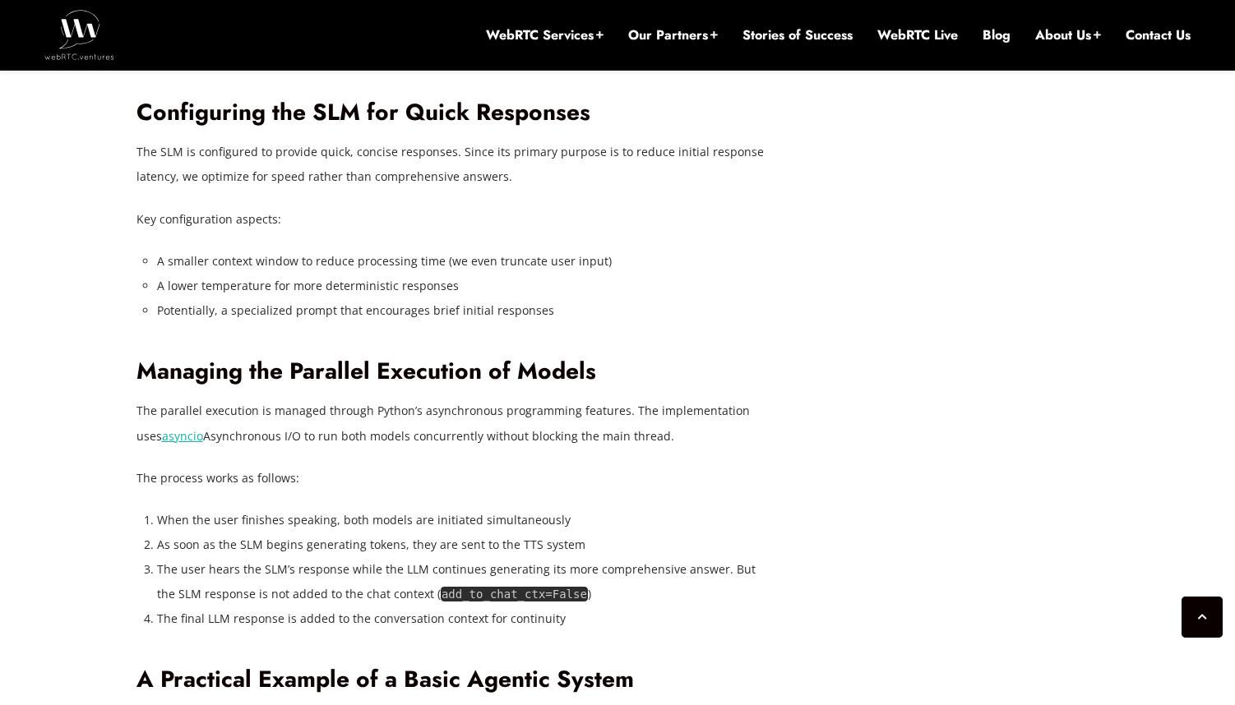
click at [122, 399] on div "[DATE] [PERSON_NAME] Comments Off on Reducing Voice Agent Latency with Parallel…" at bounding box center [617, 319] width 1235 height 6876
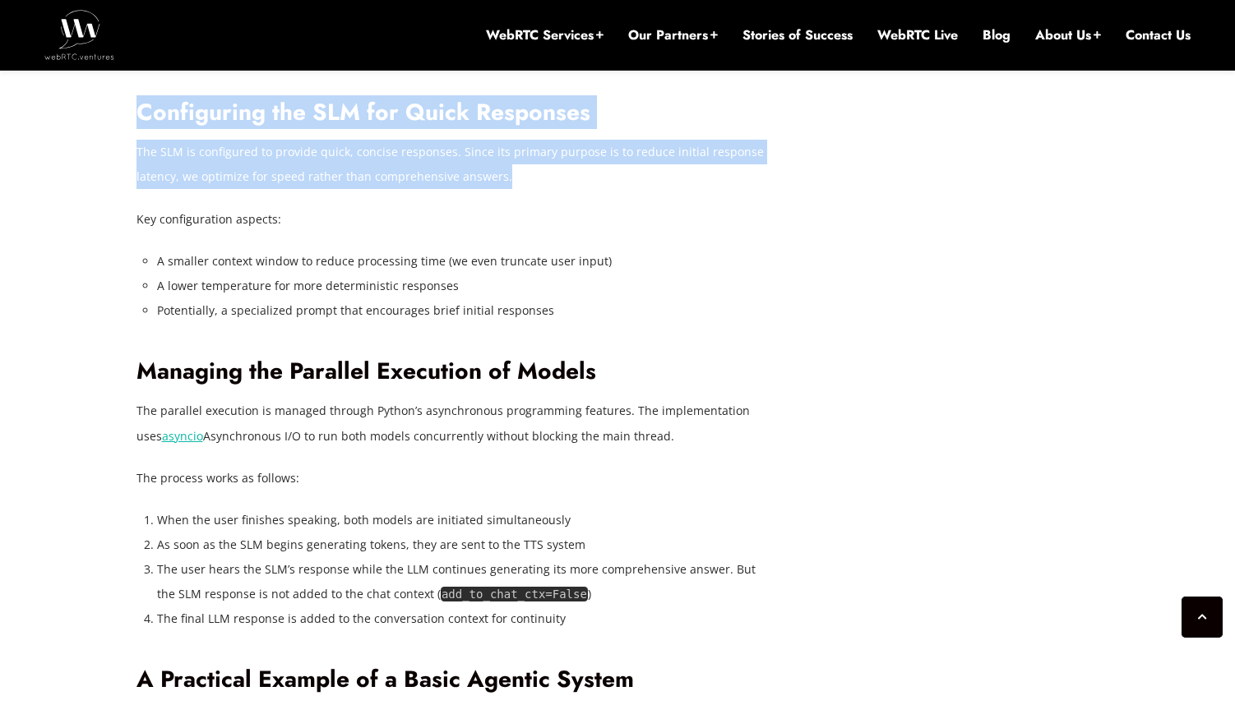
drag, startPoint x: 141, startPoint y: 404, endPoint x: 594, endPoint y: 426, distance: 452.6
click at [594, 426] on div "[DATE] [PERSON_NAME] Comments Off on Reducing Voice Agent Latency with Parallel…" at bounding box center [618, 319] width 982 height 6679
click at [594, 189] on p "The SLM is configured to provide quick, concise responses. Since its primary pu…" at bounding box center [452, 164] width 633 height 49
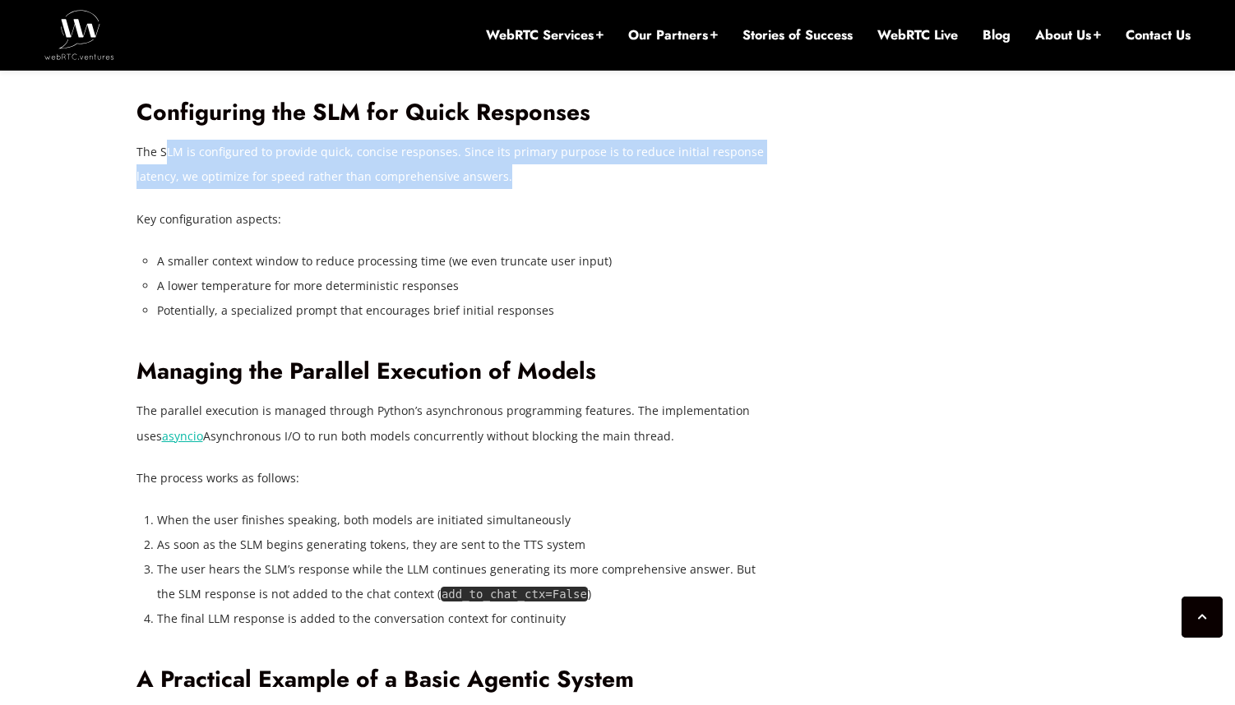
drag, startPoint x: 484, startPoint y: 430, endPoint x: 168, endPoint y: 398, distance: 318.1
click at [168, 189] on p "The SLM is configured to provide quick, concise responses. Since its primary pu…" at bounding box center [452, 164] width 633 height 49
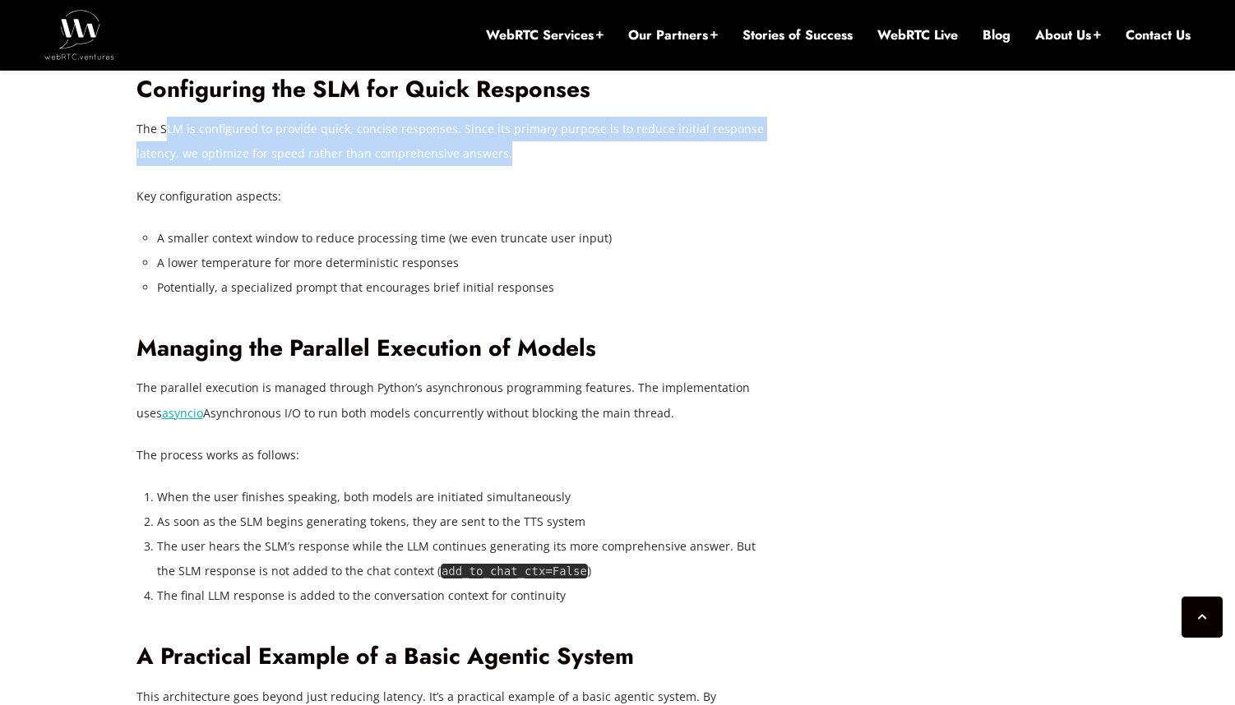
scroll to position [3790, 0]
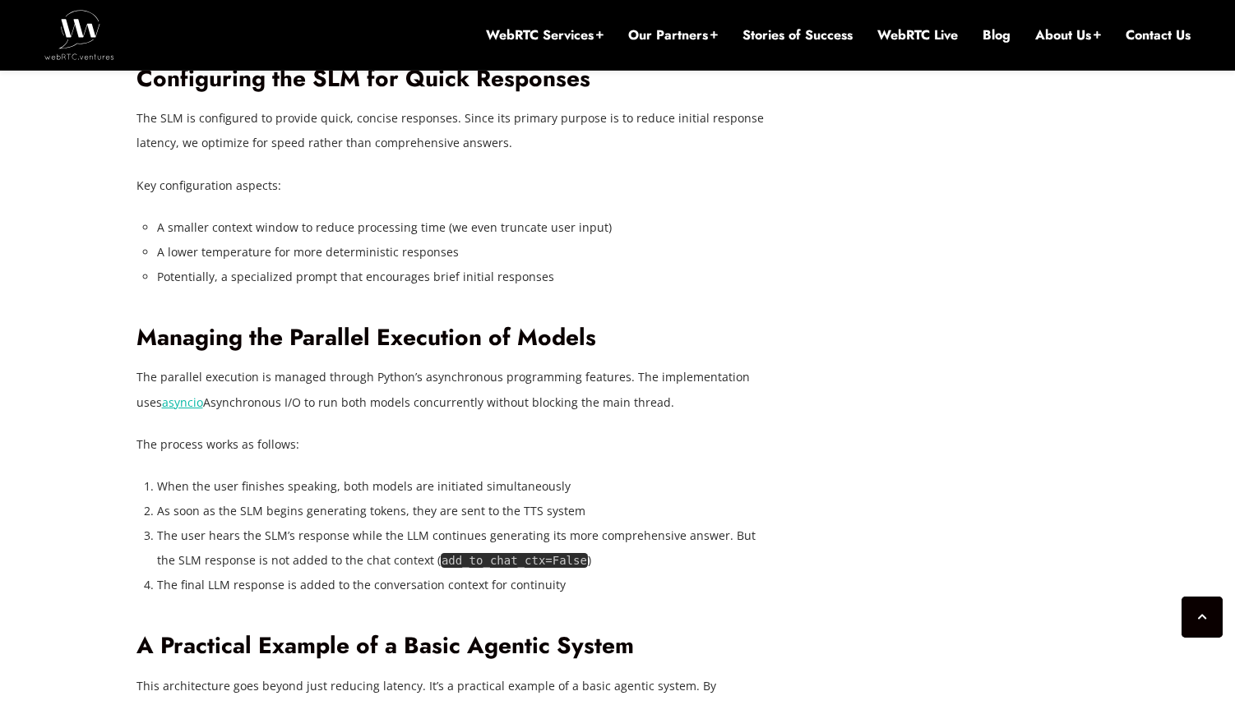
click at [117, 377] on div "[DATE] [PERSON_NAME] Comments Off on Reducing Voice Agent Latency with Parallel…" at bounding box center [617, 285] width 1235 height 6876
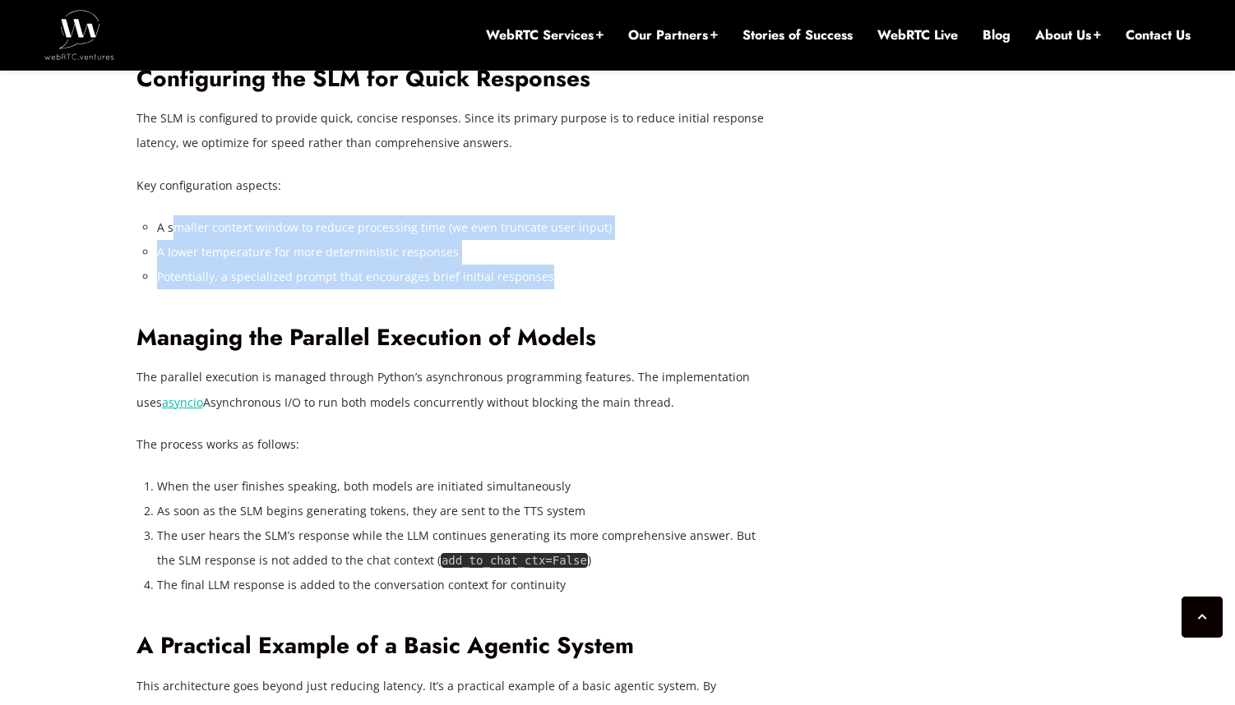
drag, startPoint x: 173, startPoint y: 472, endPoint x: 557, endPoint y: 532, distance: 387.7
click at [556, 289] on ul "A smaller context window to reduce processing time (we even truncate user input…" at bounding box center [463, 252] width 612 height 74
click at [557, 289] on li "Potentially, a specialized prompt that encourages brief initial responses" at bounding box center [463, 277] width 612 height 25
drag, startPoint x: 580, startPoint y: 524, endPoint x: 242, endPoint y: 487, distance: 340.6
click at [242, 289] on ul "A smaller context window to reduce processing time (we even truncate user input…" at bounding box center [463, 252] width 612 height 74
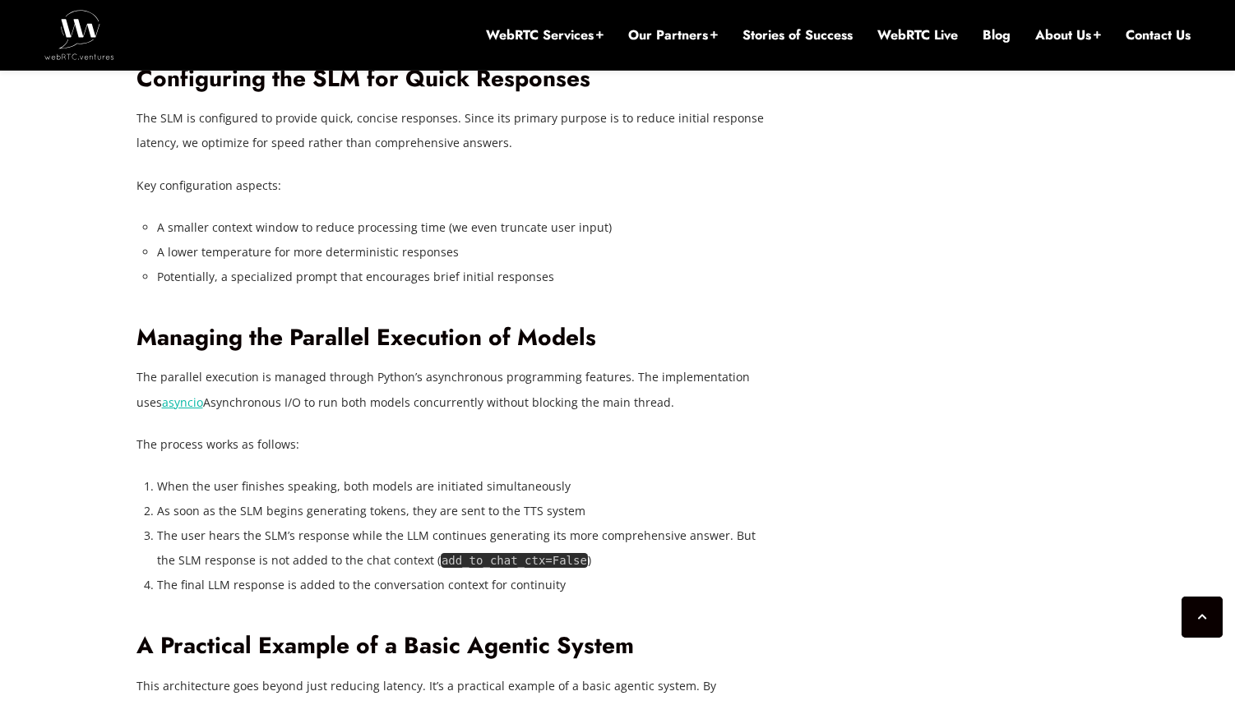
click at [239, 240] on li "A smaller context window to reduce processing time (we even truncate user input)" at bounding box center [463, 227] width 612 height 25
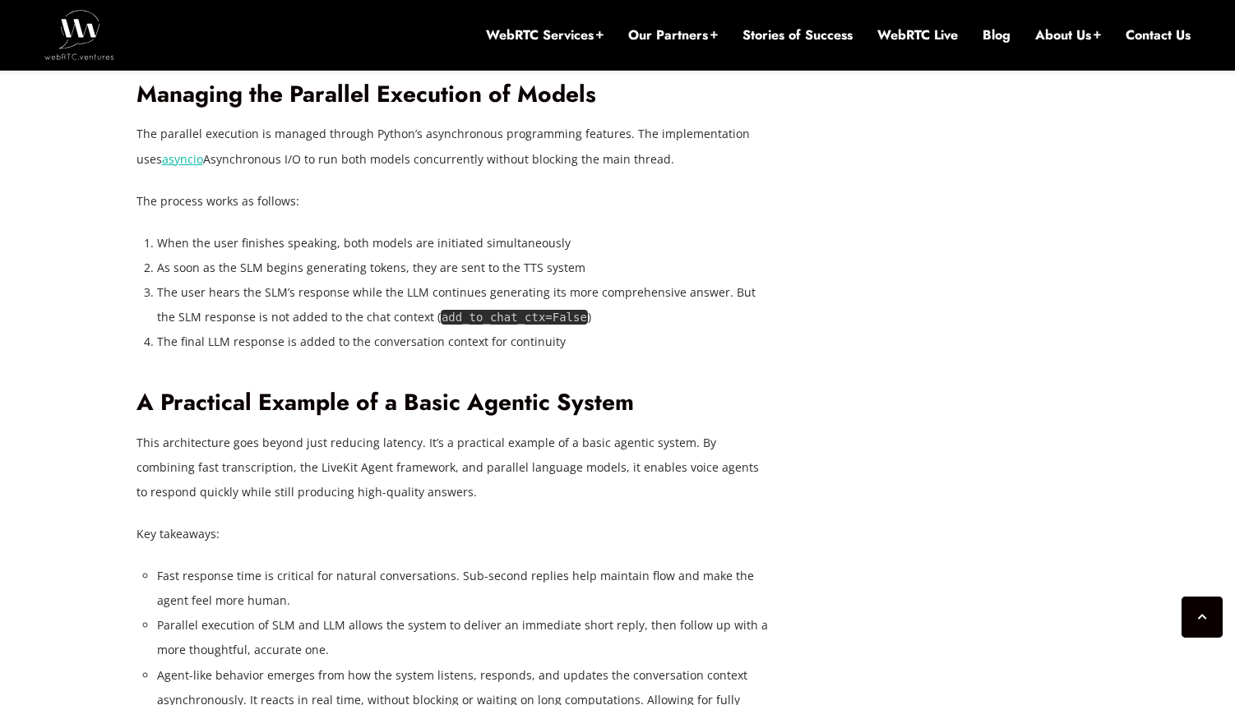
scroll to position [3962, 0]
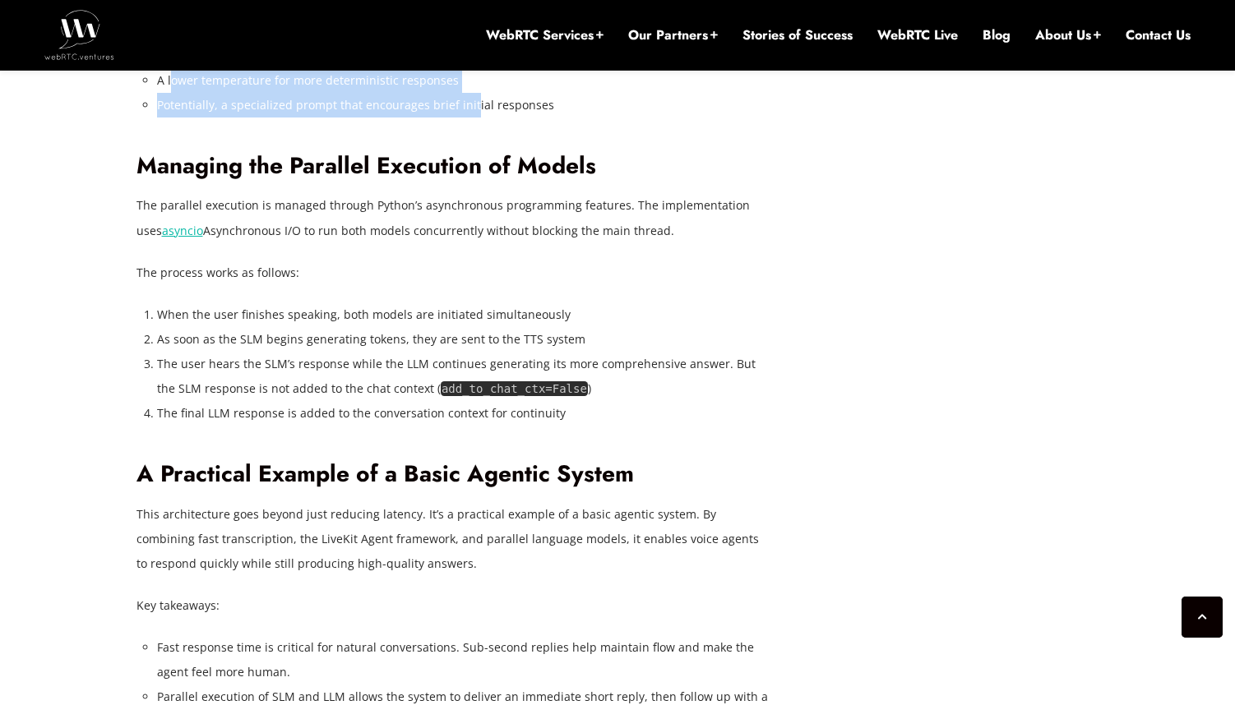
drag, startPoint x: 171, startPoint y: 321, endPoint x: 469, endPoint y: 359, distance: 300.1
click at [469, 118] on ul "A smaller context window to reduce processing time (we even truncate user input…" at bounding box center [463, 81] width 612 height 74
click at [469, 118] on li "Potentially, a specialized prompt that encourages brief initial responses" at bounding box center [463, 105] width 612 height 25
drag, startPoint x: 531, startPoint y: 357, endPoint x: 208, endPoint y: 312, distance: 326.2
click at [208, 118] on ul "A smaller context window to reduce processing time (we even truncate user input…" at bounding box center [463, 81] width 612 height 74
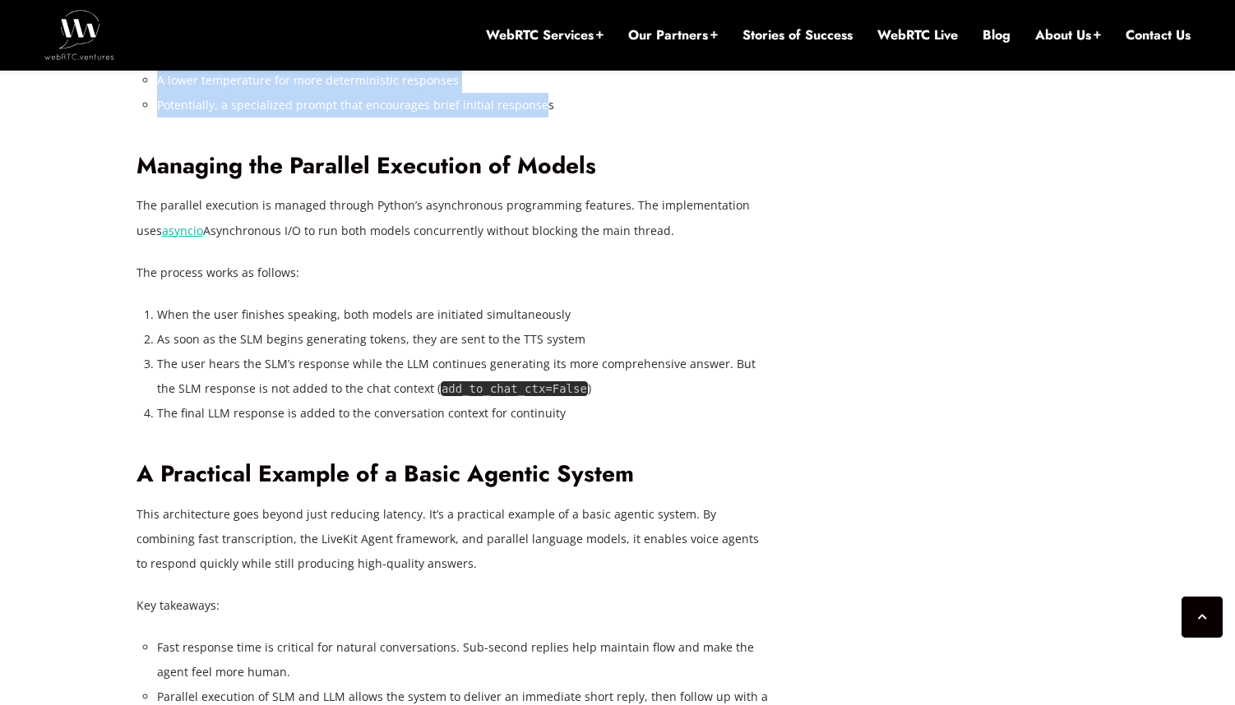
click at [208, 68] on li "A smaller context window to reduce processing time (we even truncate user input)" at bounding box center [463, 56] width 612 height 25
drag, startPoint x: 179, startPoint y: 310, endPoint x: 584, endPoint y: 353, distance: 407.6
click at [584, 118] on ul "A smaller context window to reduce processing time (we even truncate user input…" at bounding box center [463, 81] width 612 height 74
click at [584, 118] on li "Potentially, a specialized prompt that encourages brief initial responses" at bounding box center [463, 105] width 612 height 25
drag, startPoint x: 600, startPoint y: 357, endPoint x: 205, endPoint y: 293, distance: 400.6
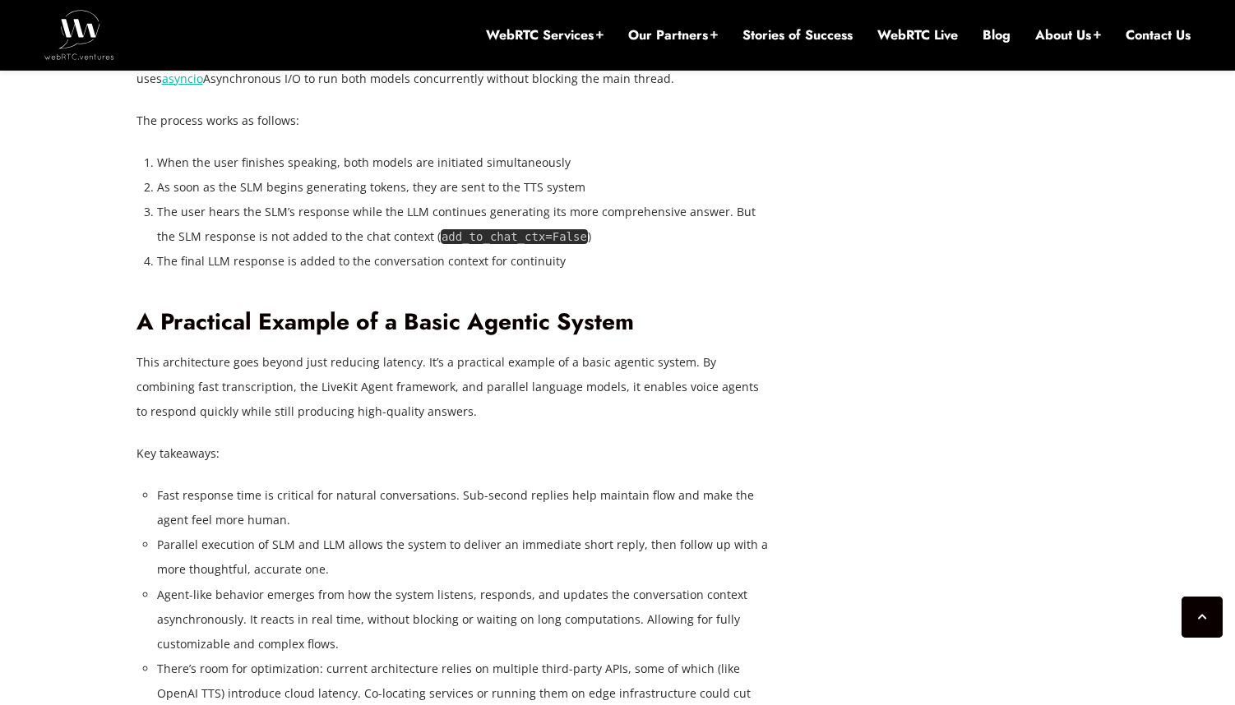
scroll to position [4131, 0]
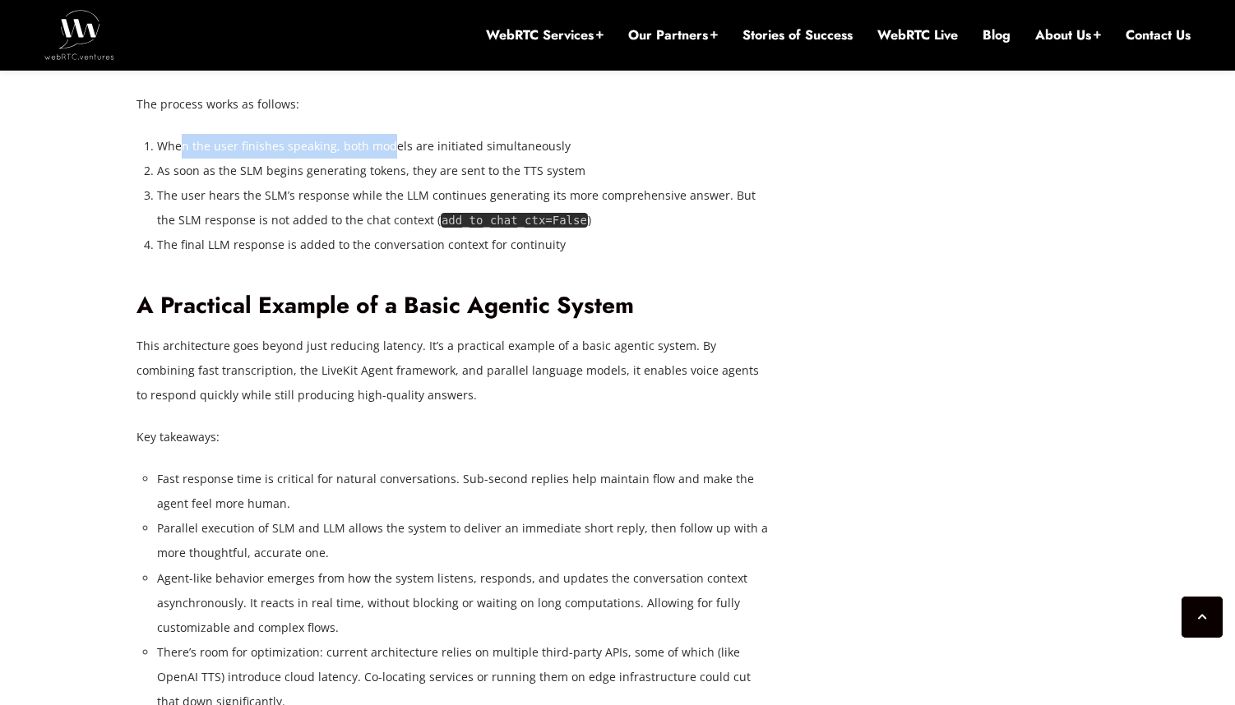
drag, startPoint x: 179, startPoint y: 391, endPoint x: 394, endPoint y: 396, distance: 214.6
click at [394, 159] on li "When the user finishes speaking, both models are initiated simultaneously" at bounding box center [463, 146] width 612 height 25
drag, startPoint x: 394, startPoint y: 396, endPoint x: 322, endPoint y: 397, distance: 71.5
click at [393, 159] on li "When the user finishes speaking, both models are initiated simultaneously" at bounding box center [463, 146] width 612 height 25
drag, startPoint x: 293, startPoint y: 394, endPoint x: 611, endPoint y: 397, distance: 317.3
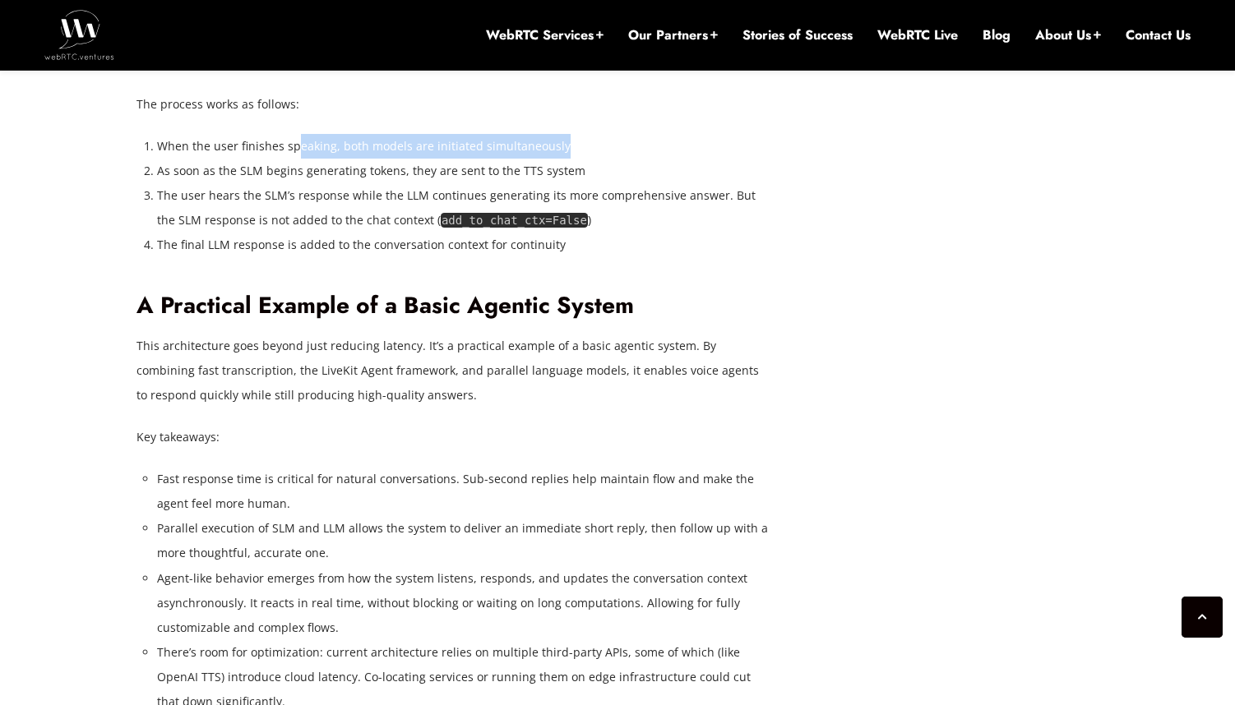
click at [611, 159] on li "When the user finishes speaking, both models are initiated simultaneously" at bounding box center [463, 146] width 612 height 25
drag, startPoint x: 611, startPoint y: 397, endPoint x: 603, endPoint y: 399, distance: 8.4
click at [611, 159] on li "When the user finishes speaking, both models are initiated simultaneously" at bounding box center [463, 146] width 612 height 25
drag, startPoint x: 564, startPoint y: 402, endPoint x: 218, endPoint y: 397, distance: 346.1
click at [218, 159] on li "When the user finishes speaking, both models are initiated simultaneously" at bounding box center [463, 146] width 612 height 25
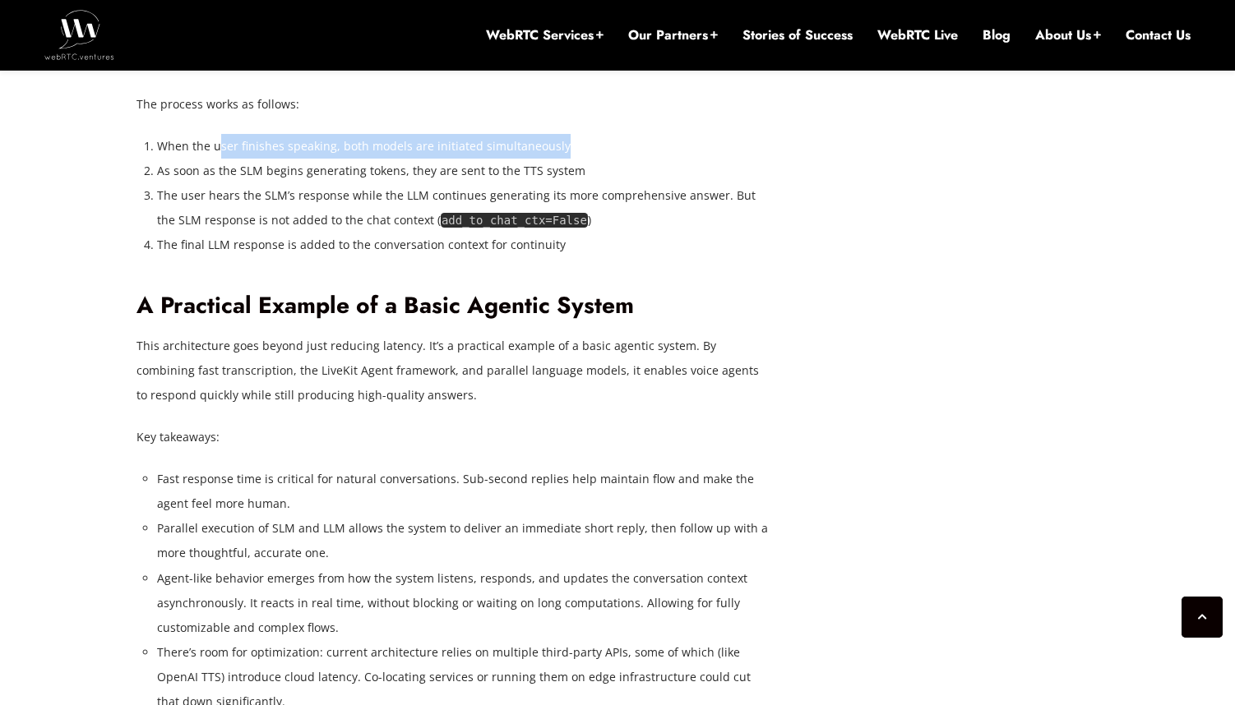
click at [218, 159] on li "When the user finishes speaking, both models are initiated simultaneously" at bounding box center [463, 146] width 612 height 25
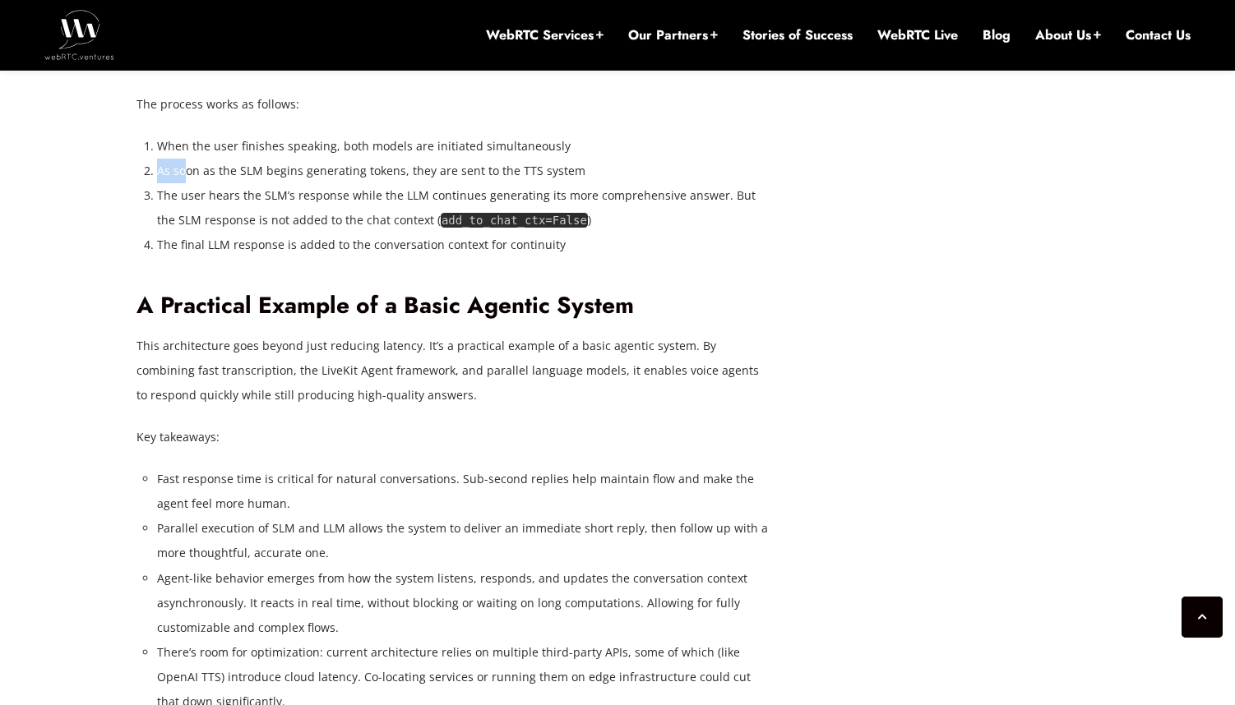
drag, startPoint x: 189, startPoint y: 419, endPoint x: 573, endPoint y: 406, distance: 384.1
click at [573, 257] on ol "When the user finishes speaking, both models are initiated simultaneously As so…" at bounding box center [463, 195] width 612 height 123
click at [573, 159] on li "When the user finishes speaking, both models are initiated simultaneously" at bounding box center [463, 146] width 612 height 25
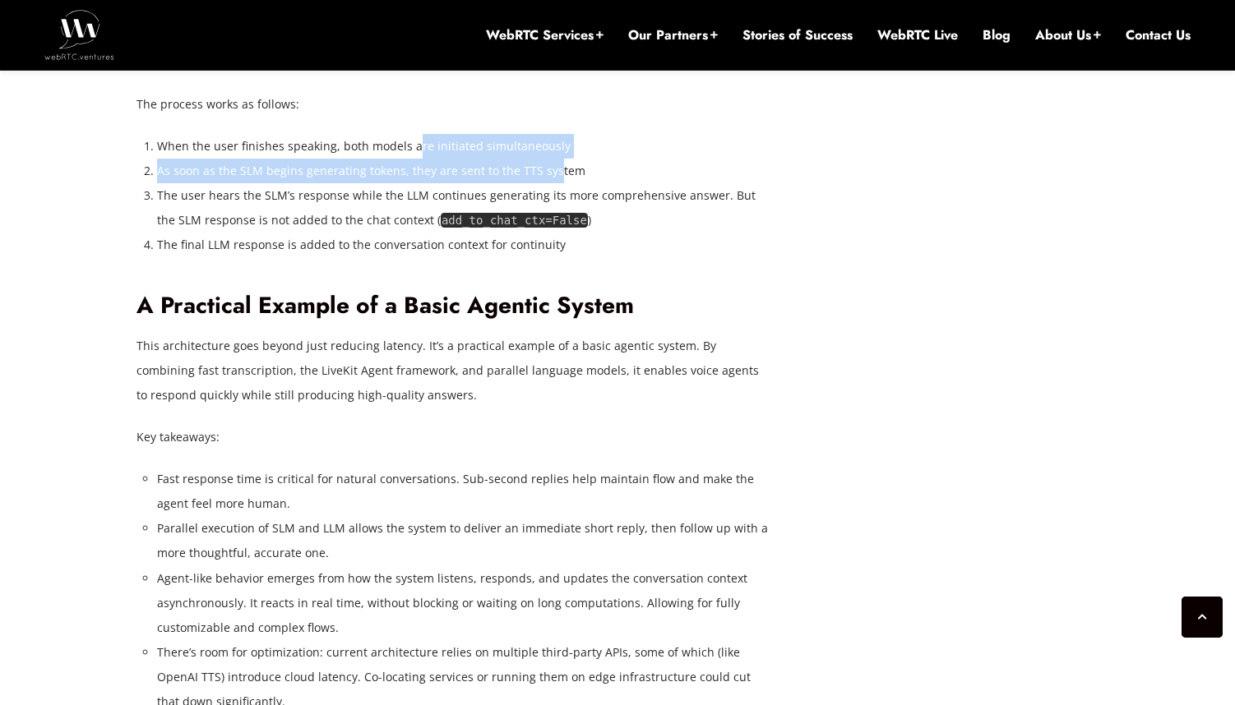
drag, startPoint x: 482, startPoint y: 413, endPoint x: 413, endPoint y: 401, distance: 69.2
click at [413, 257] on ol "When the user finishes speaking, both models are initiated simultaneously As so…" at bounding box center [463, 195] width 612 height 123
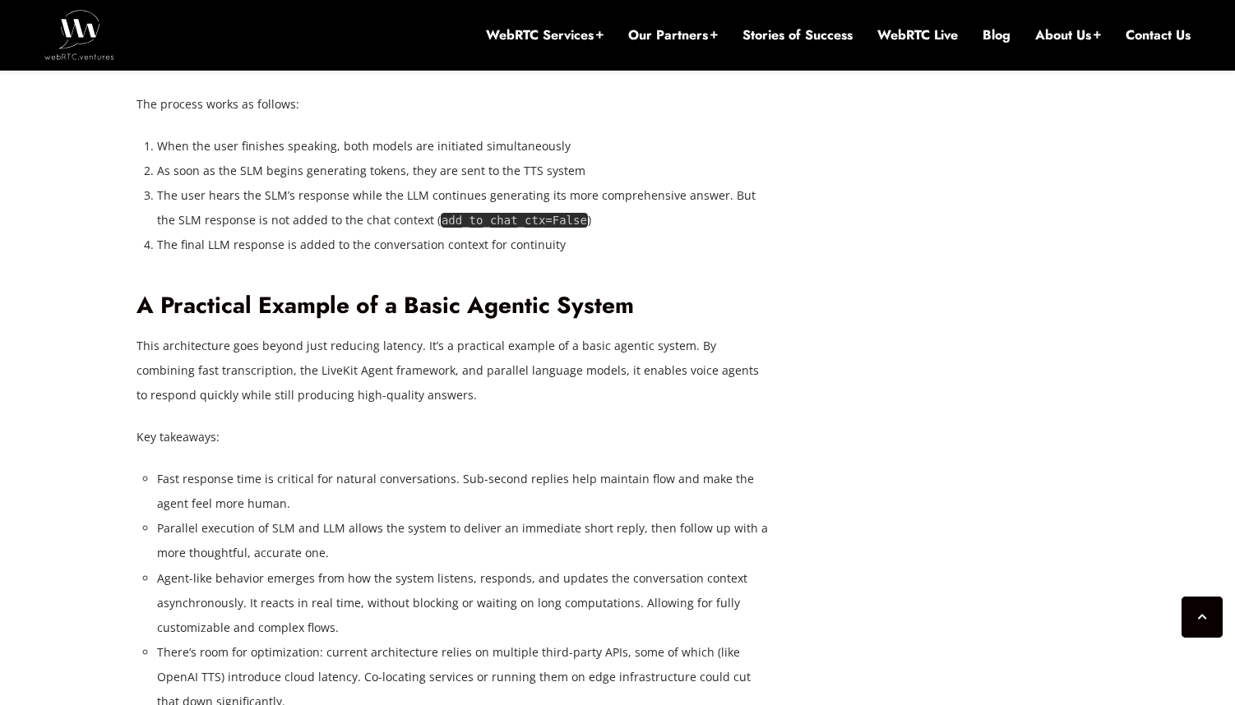
click at [413, 159] on li "When the user finishes speaking, both models are initiated simultaneously" at bounding box center [463, 146] width 612 height 25
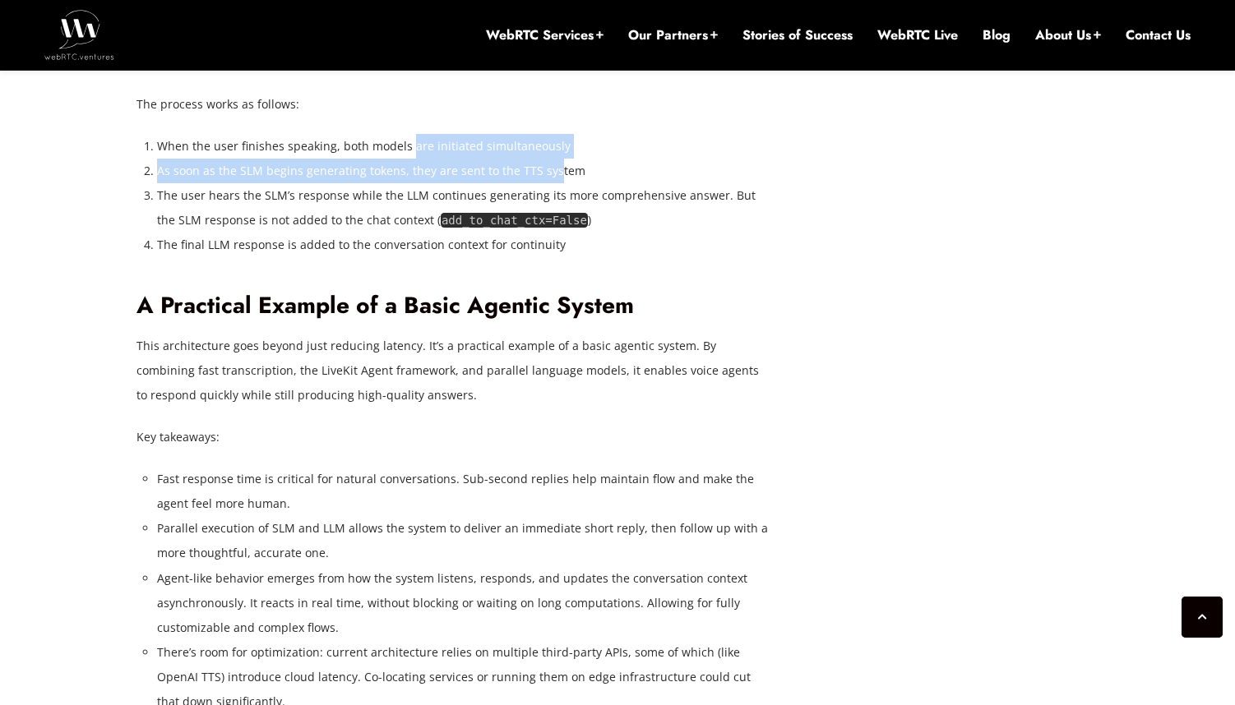
drag
click at [547, 257] on ol "When the user finishes speaking, both models are initiated simultaneously As so…" at bounding box center [463, 195] width 612 height 123
click at [547, 183] on li "As soon as the SLM begins generating tokens, they are sent to the TTS system" at bounding box center [463, 171] width 612 height 25
click at [428, 257] on ol "When the user finishes speaking, both models are initiated simultaneously As so…" at bounding box center [463, 195] width 612 height 123
click at [428, 159] on li "When the user finishes speaking, both models are initiated simultaneously" at bounding box center [463, 146] width 612 height 25
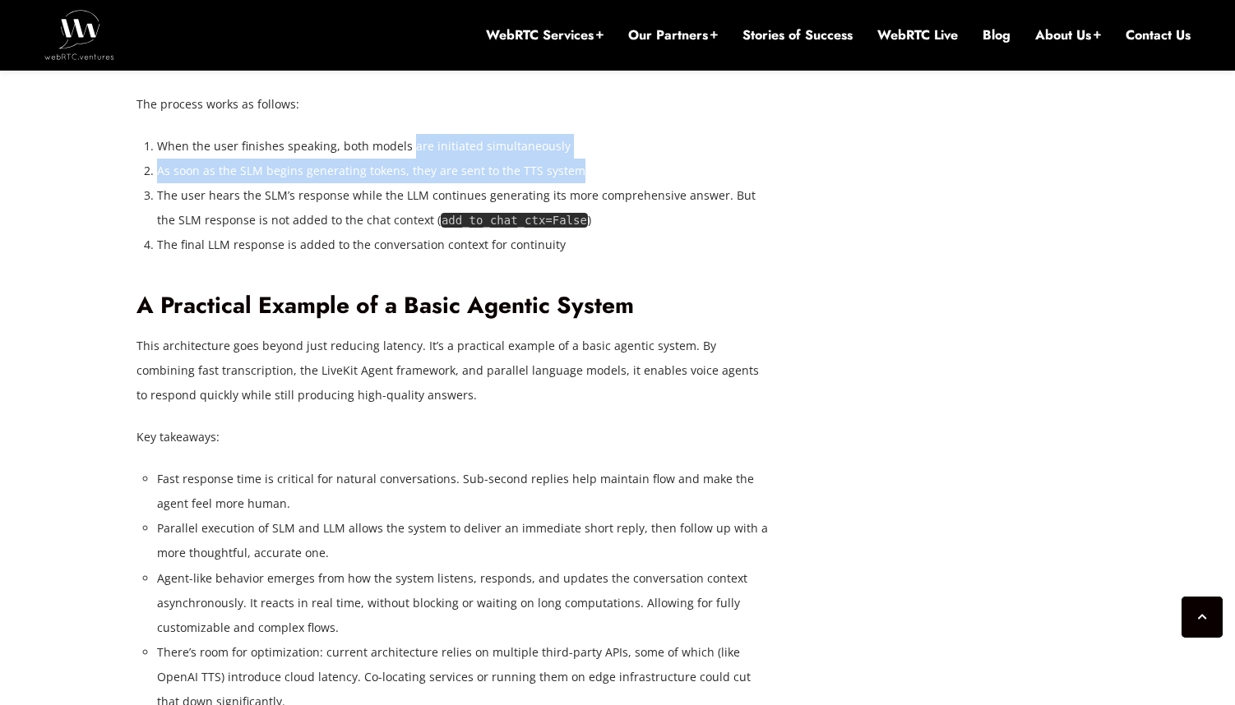
click at [590, 257] on ol "When the user finishes speaking, both models are initiated simultaneously As so…" at bounding box center [463, 195] width 612 height 123
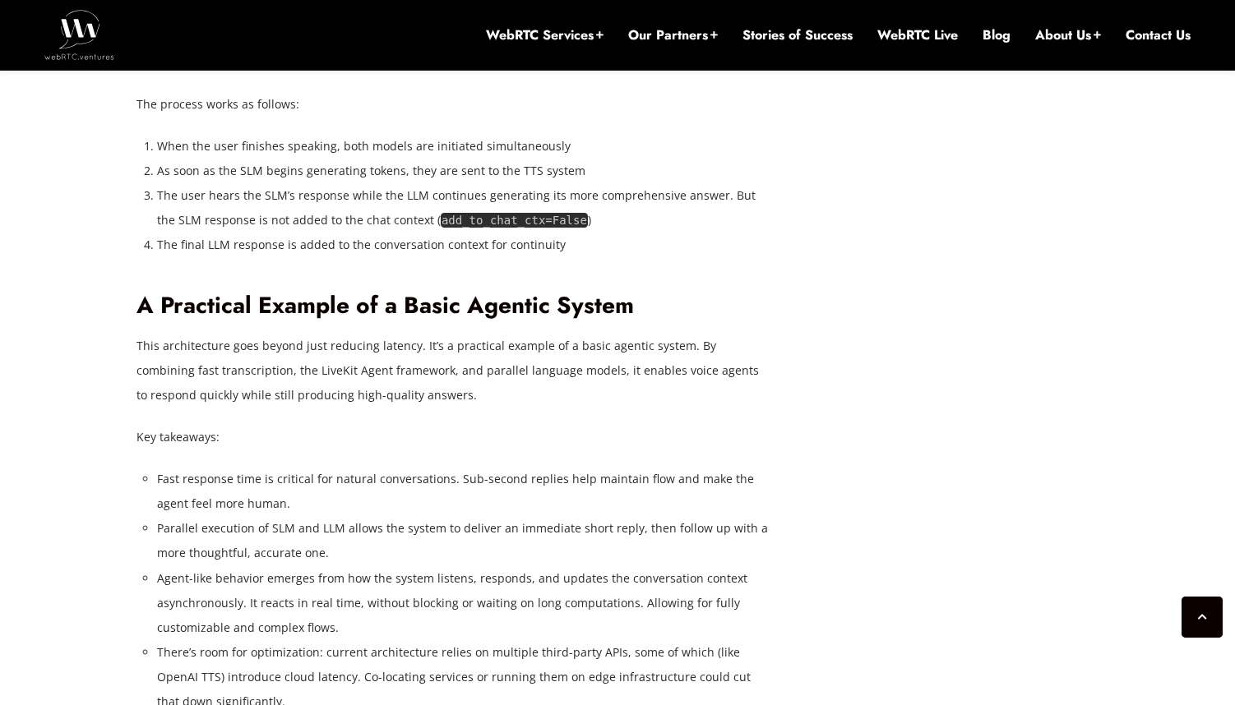
click at [590, 183] on li "As soon as the SLM begins generating tokens, they are sent to the TTS system" at bounding box center [463, 171] width 612 height 25
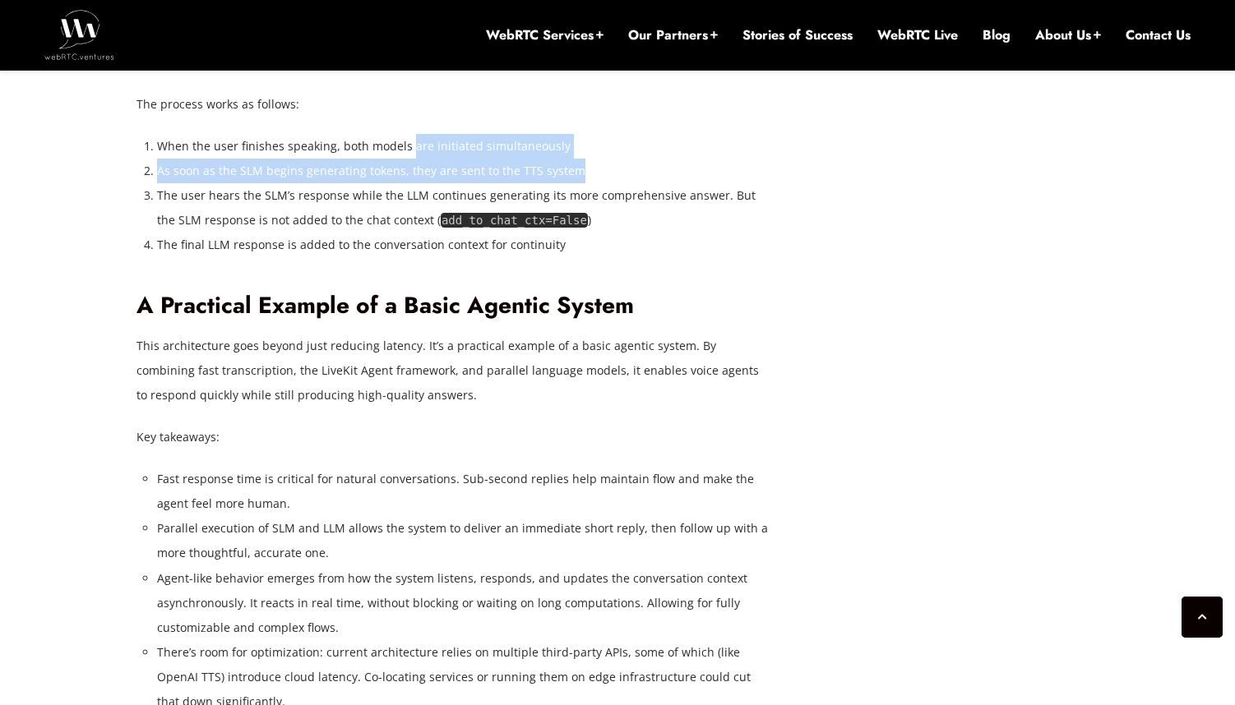
click at [405, 257] on ol "When the user finishes speaking, both models are initiated simultaneously As so…" at bounding box center [463, 195] width 612 height 123
click at [405, 159] on li "When the user finishes speaking, both models are initiated simultaneously" at bounding box center [463, 146] width 612 height 25
click at [549, 257] on ol "When the user finishes speaking, both models are initiated simultaneously As so…" at bounding box center [463, 195] width 612 height 123
click at [549, 183] on li "As soon as the SLM begins generating tokens, they are sent to the TTS system" at bounding box center [463, 171] width 612 height 25
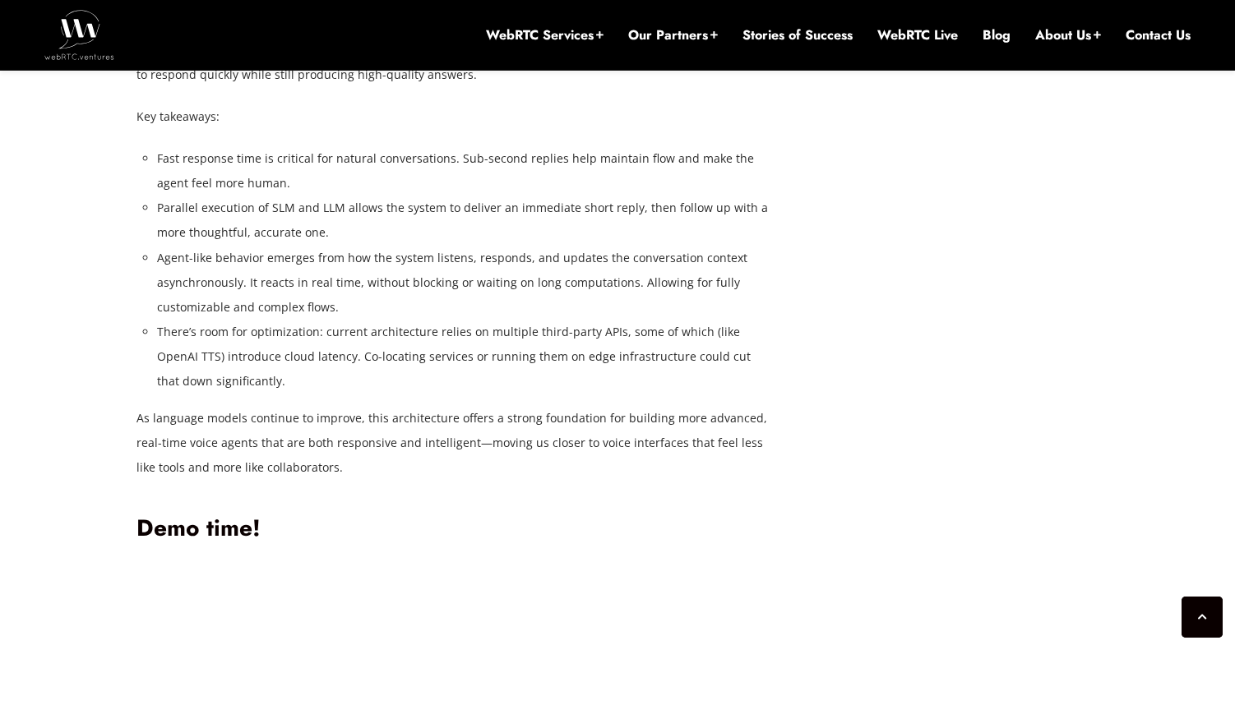
scroll to position [4455, 0]
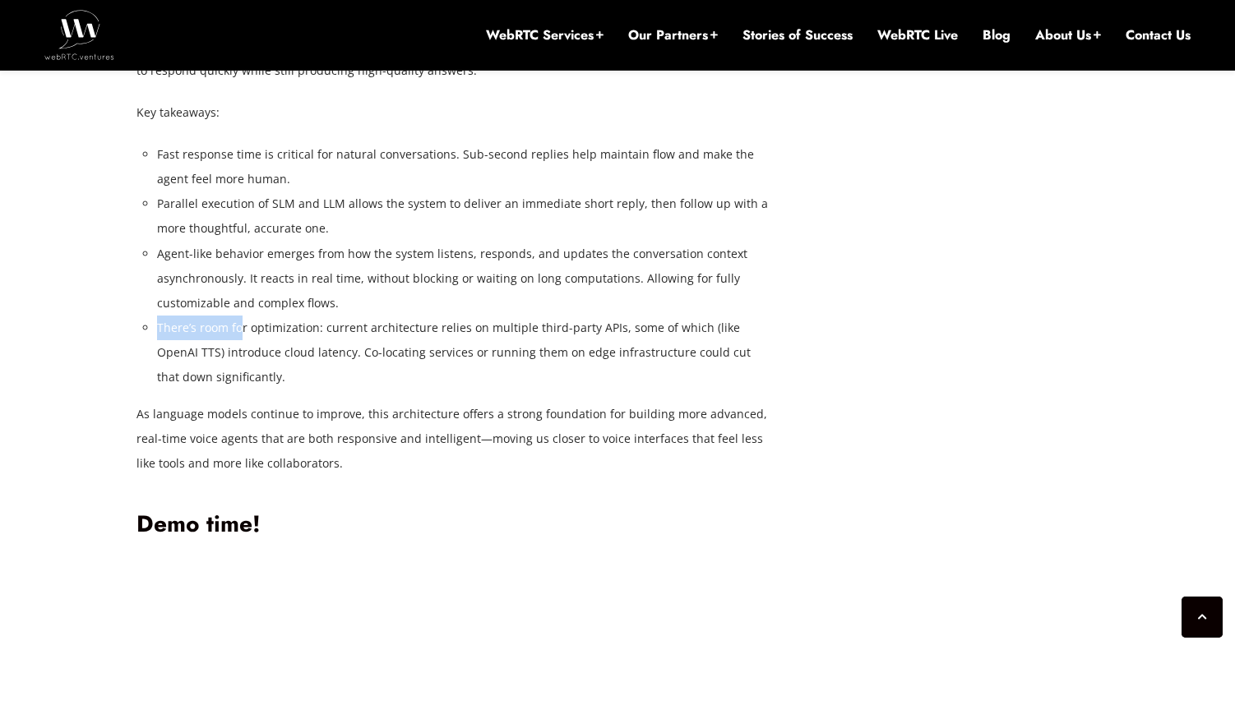
drag, startPoint x: 291, startPoint y: 569, endPoint x: 437, endPoint y: 565, distance: 146.4
click at [437, 390] on ul "Fast response time is critical for natural conversations. Sub-second replies he…" at bounding box center [463, 265] width 612 height 247
click at [437, 316] on li "Agent-like behavior emerges from how the system listens, responds, and updates …" at bounding box center [463, 279] width 612 height 74
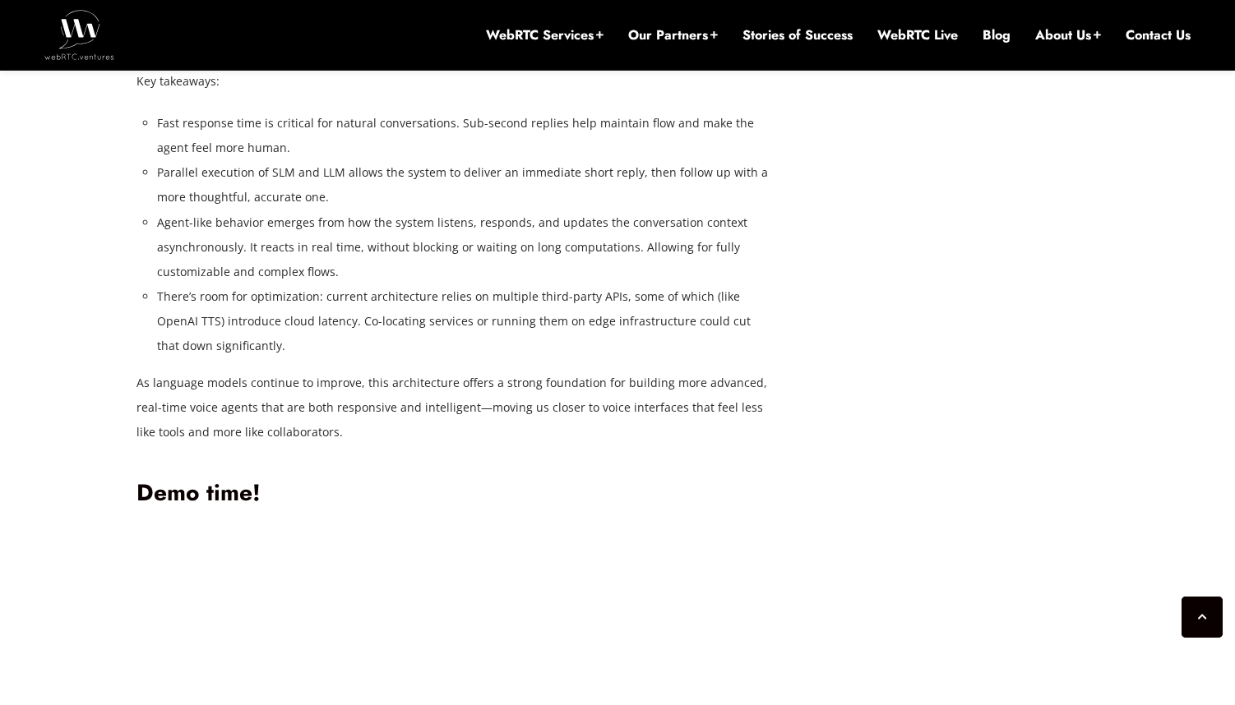
scroll to position [4520, 0]
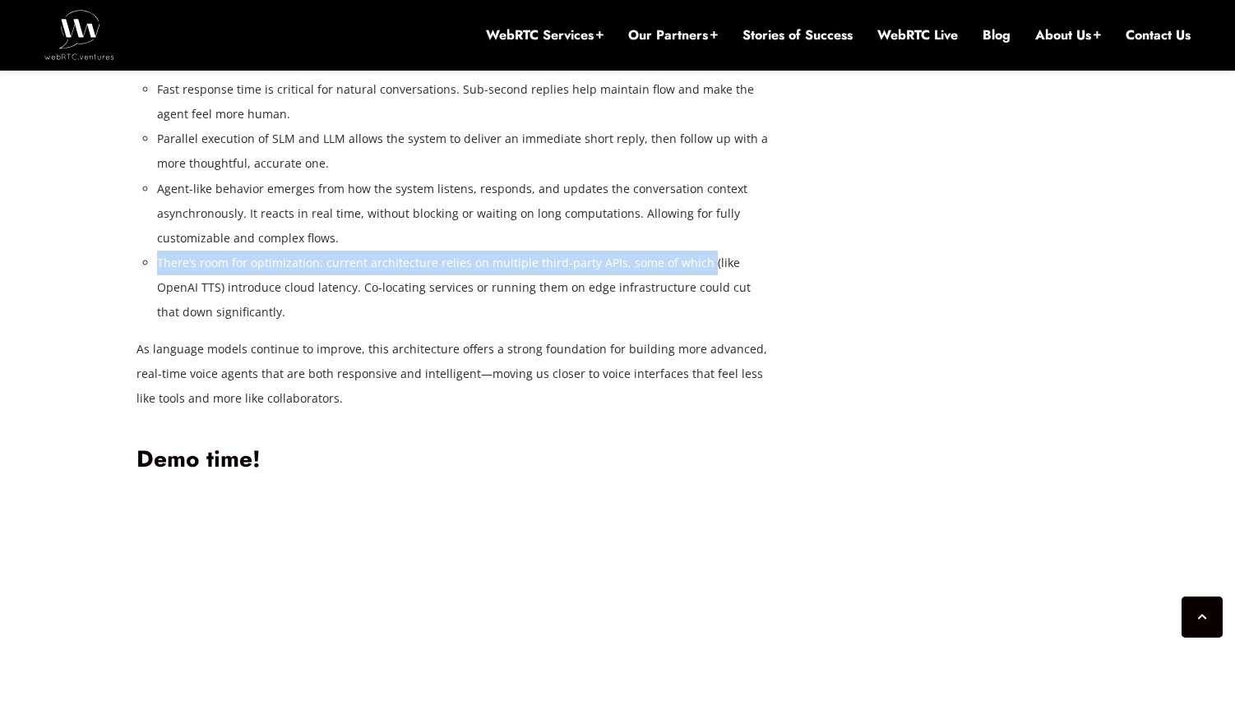
drag, startPoint x: 476, startPoint y: 501, endPoint x: 700, endPoint y: 515, distance: 224.0
click at [700, 325] on li "There’s room for optimization: current architecture relies on multiple third-pa…" at bounding box center [463, 288] width 612 height 74
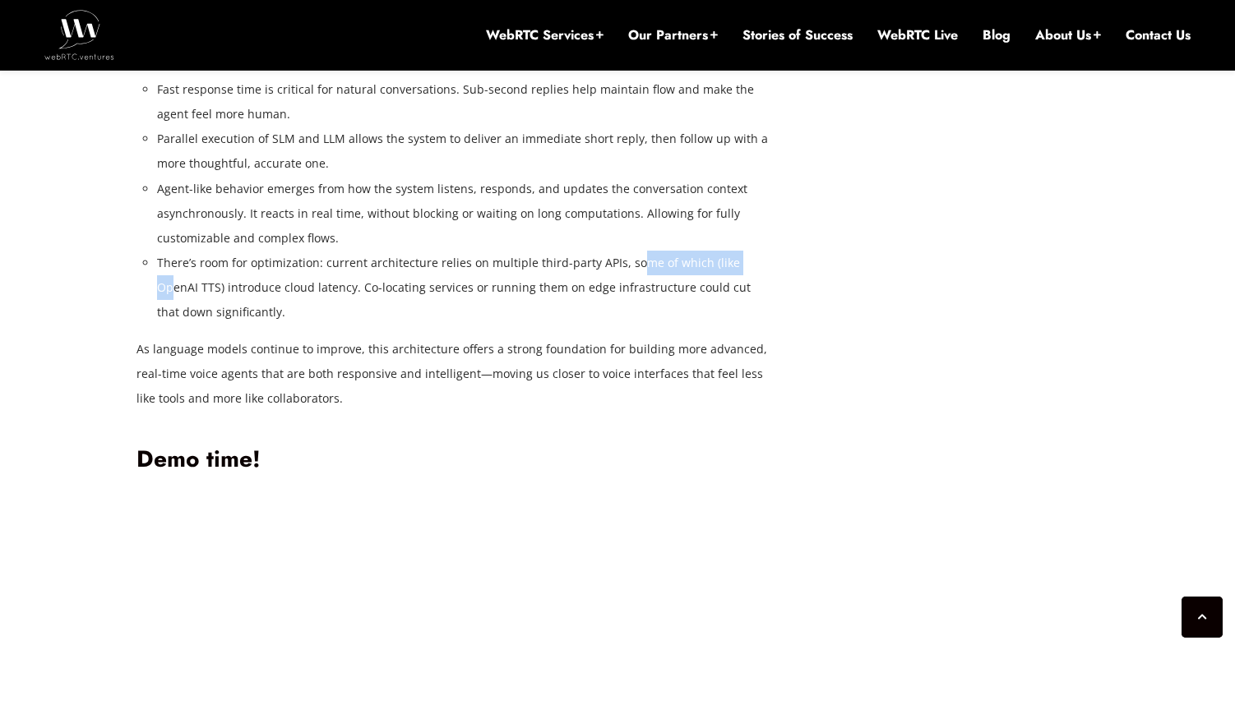
drag, startPoint x: 639, startPoint y: 511, endPoint x: 741, endPoint y: 503, distance: 103.1
click at [741, 325] on li "There’s room for optimization: current architecture relies on multiple third-pa…" at bounding box center [463, 288] width 612 height 74
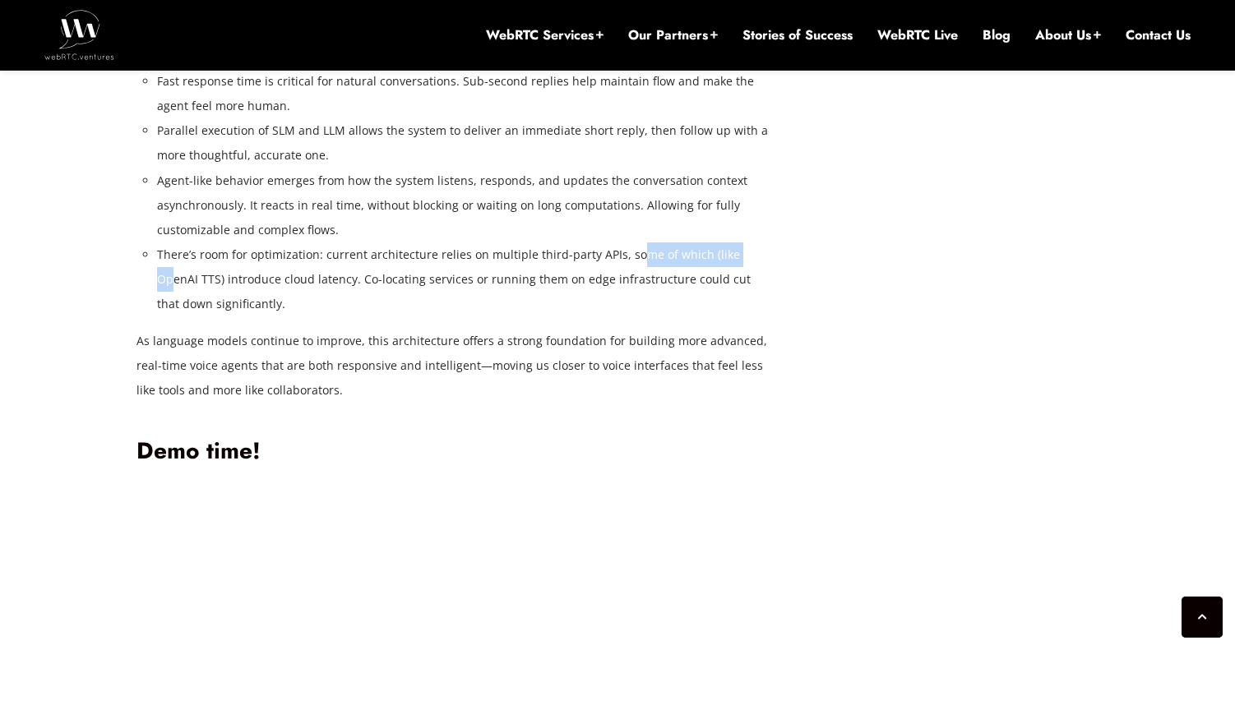
scroll to position [4539, 0]
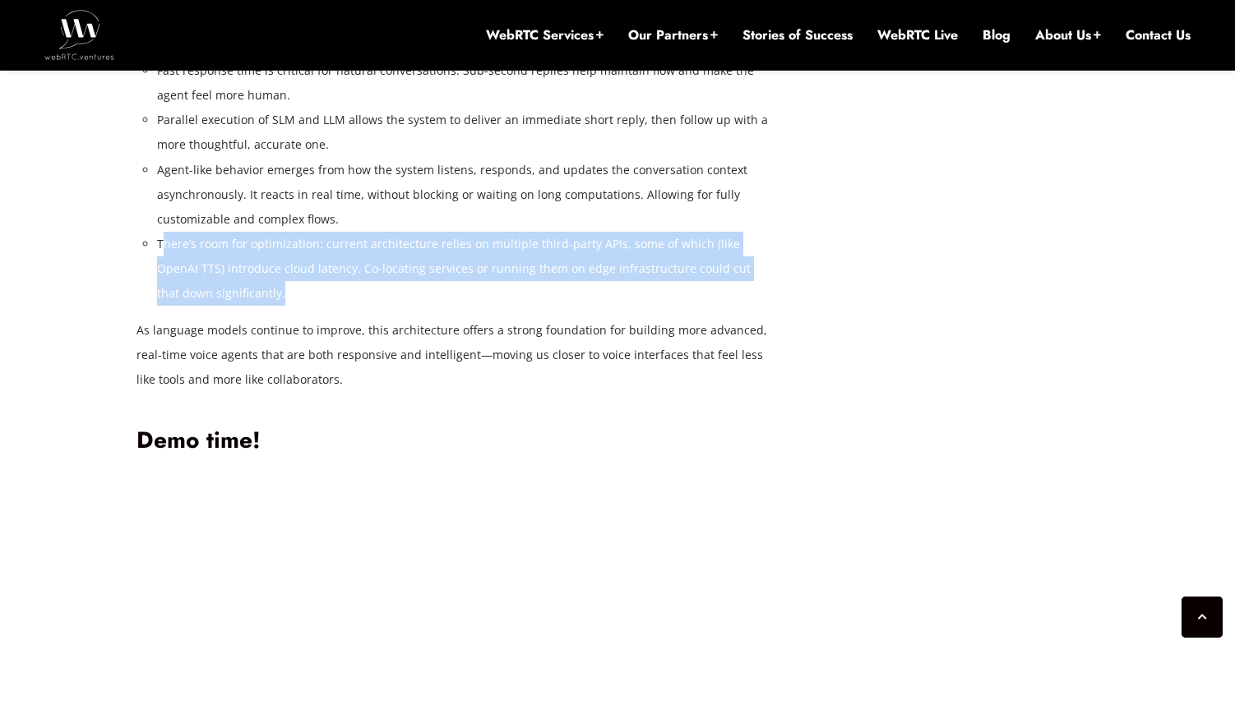
drag, startPoint x: 205, startPoint y: 522, endPoint x: 164, endPoint y: 490, distance: 52.1
click at [164, 306] on li "There’s room for optimization: current architecture relies on multiple third-pa…" at bounding box center [463, 269] width 612 height 74
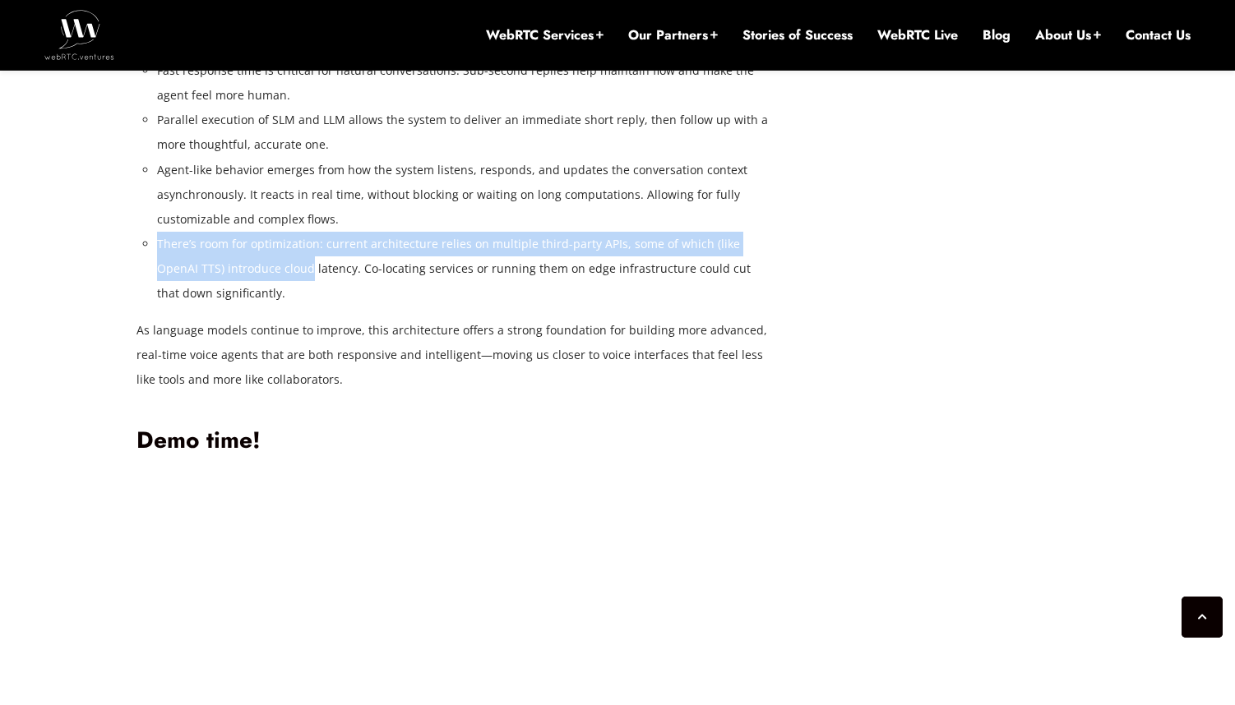
drag, startPoint x: 163, startPoint y: 489, endPoint x: 261, endPoint y: 532, distance: 106.8
click at [261, 306] on li "There’s room for optimization: current architecture relies on multiple third-pa…" at bounding box center [463, 269] width 612 height 74
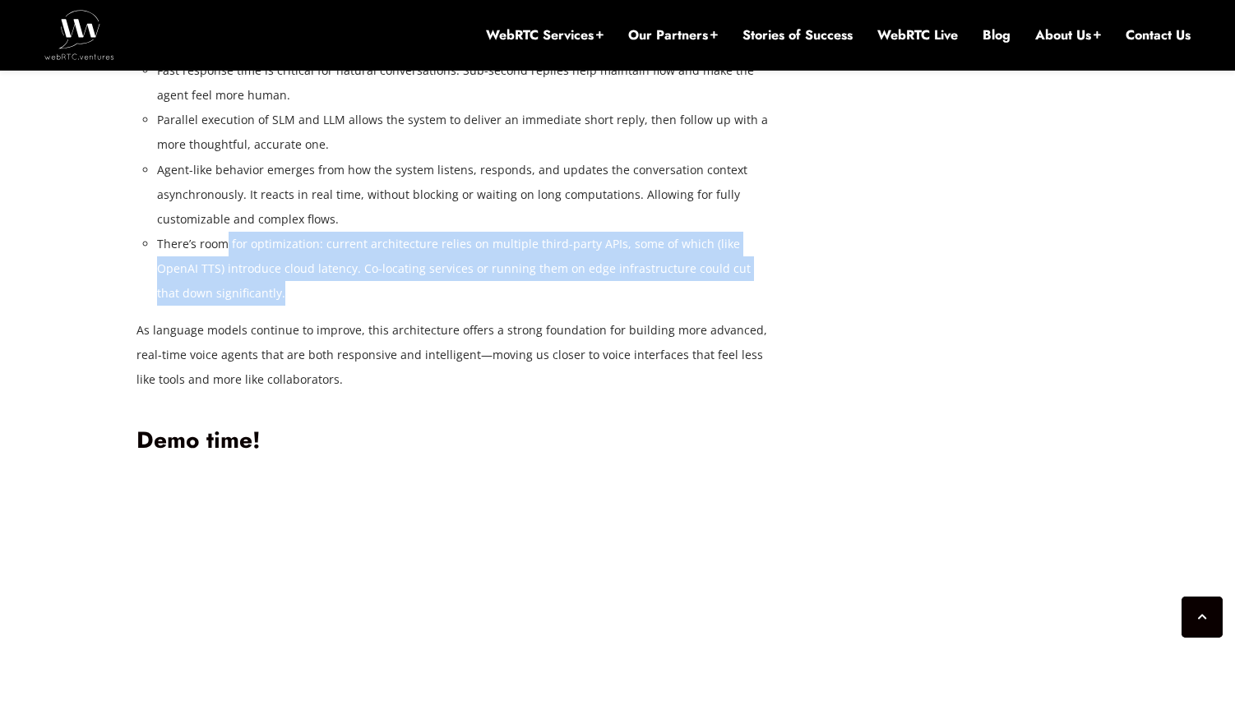
drag, startPoint x: 255, startPoint y: 540, endPoint x: 226, endPoint y: 492, distance: 56.4
click at [226, 306] on li "There’s room for optimization: current architecture relies on multiple third-pa…" at bounding box center [463, 269] width 612 height 74
drag, startPoint x: 293, startPoint y: 534, endPoint x: 300, endPoint y: 491, distance: 43.2
click at [300, 306] on li "There’s room for optimization: current architecture relies on multiple third-pa…" at bounding box center [463, 269] width 612 height 74
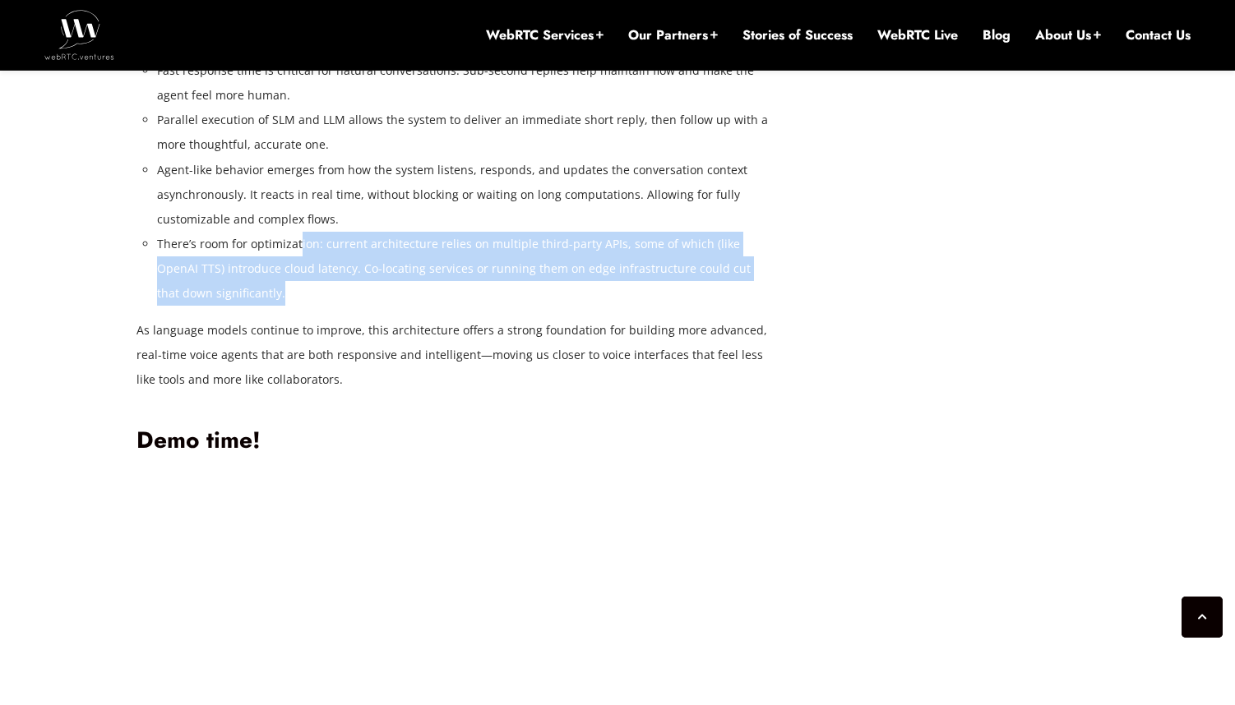
click at [300, 306] on li "There’s room for optimization: current architecture relies on multiple third-pa…" at bounding box center [463, 269] width 612 height 74
drag, startPoint x: 349, startPoint y: 536, endPoint x: 369, endPoint y: 486, distance: 53.9
click at [369, 306] on li "There’s room for optimization: current architecture relies on multiple third-pa…" at bounding box center [463, 269] width 612 height 74
drag, startPoint x: 337, startPoint y: 546, endPoint x: 376, endPoint y: 484, distance: 72.8
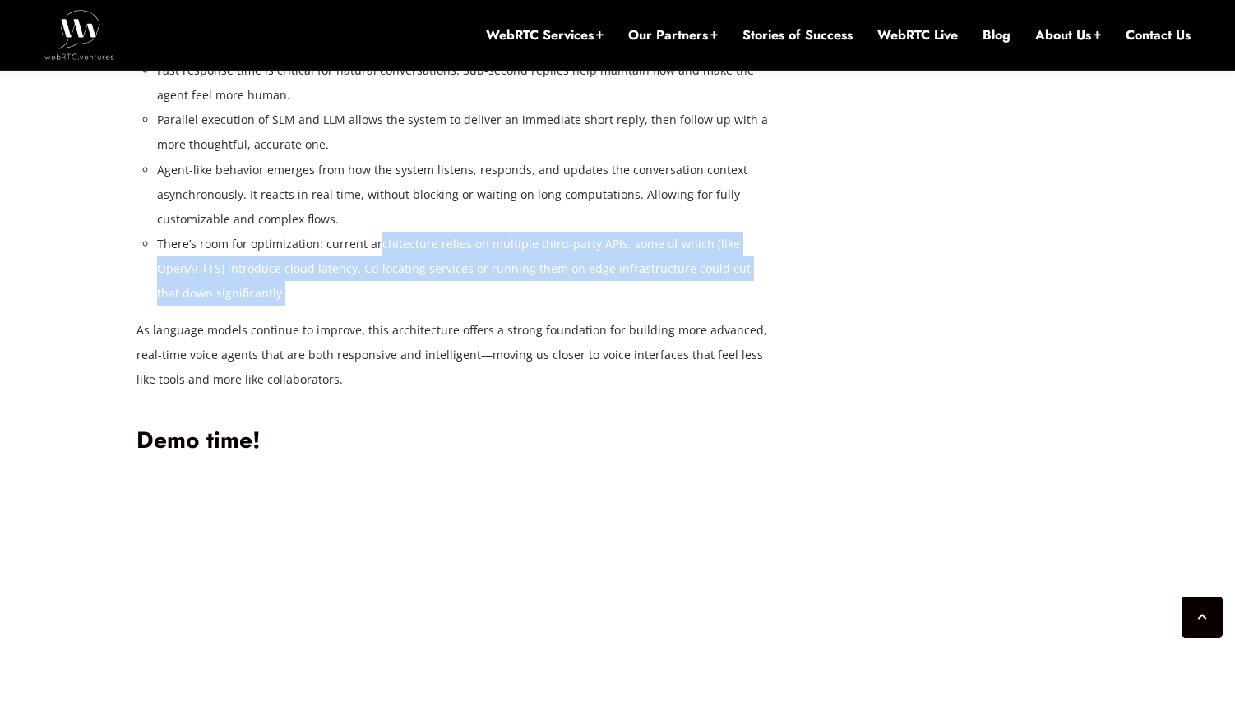
click at [376, 306] on li "There’s room for optimization: current architecture relies on multiple third-pa…" at bounding box center [463, 269] width 612 height 74
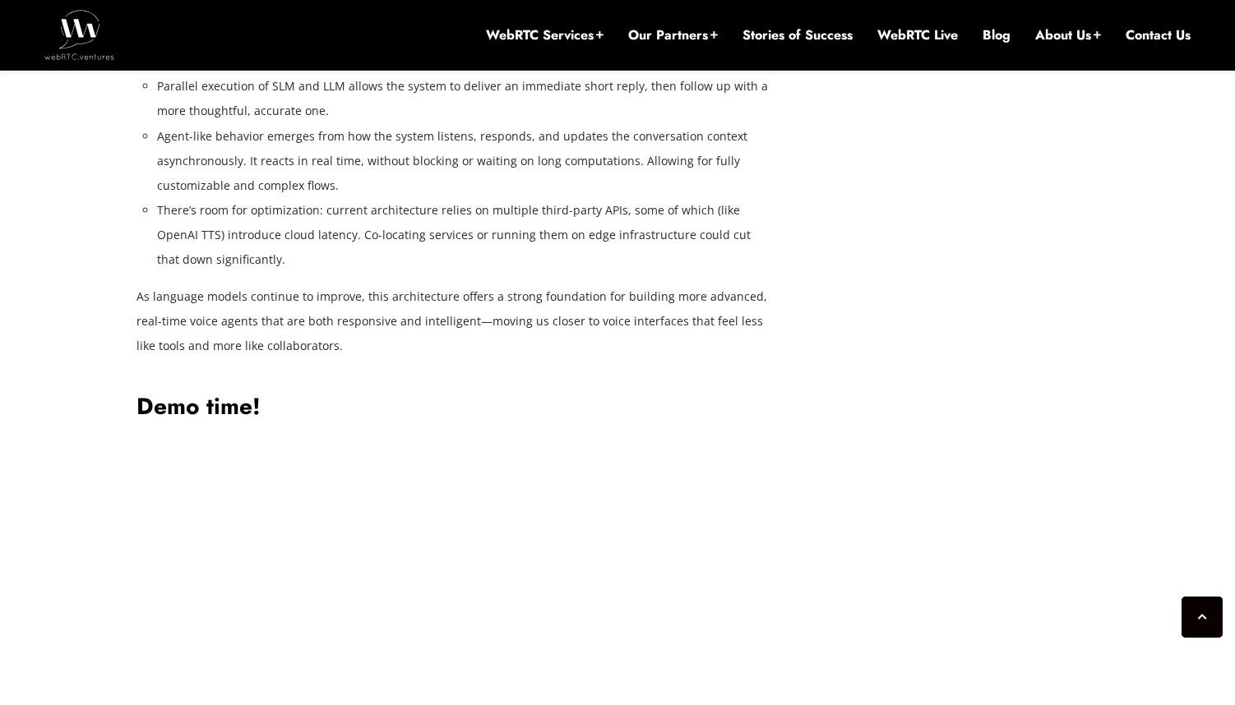
scroll to position [4711, 0]
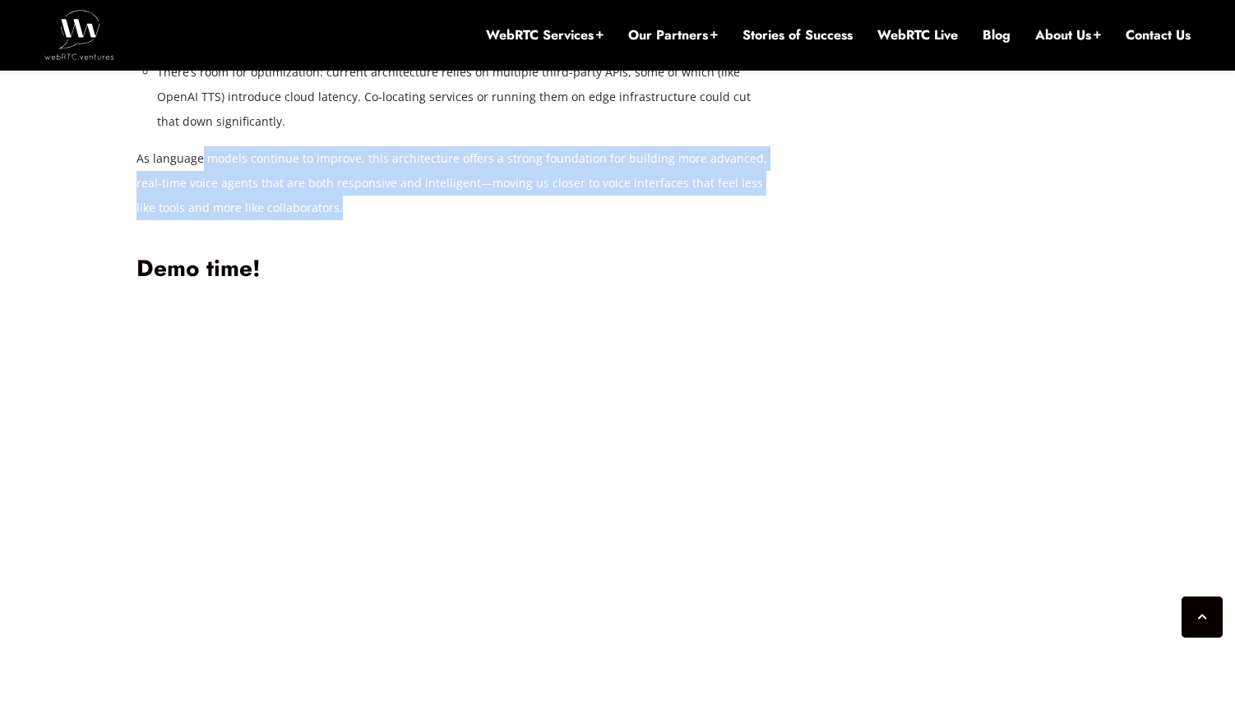
drag, startPoint x: 360, startPoint y: 464, endPoint x: 197, endPoint y: 421, distance: 168.3
click at [197, 220] on p "As language models continue to improve, this architecture offers a strong found…" at bounding box center [452, 183] width 633 height 74
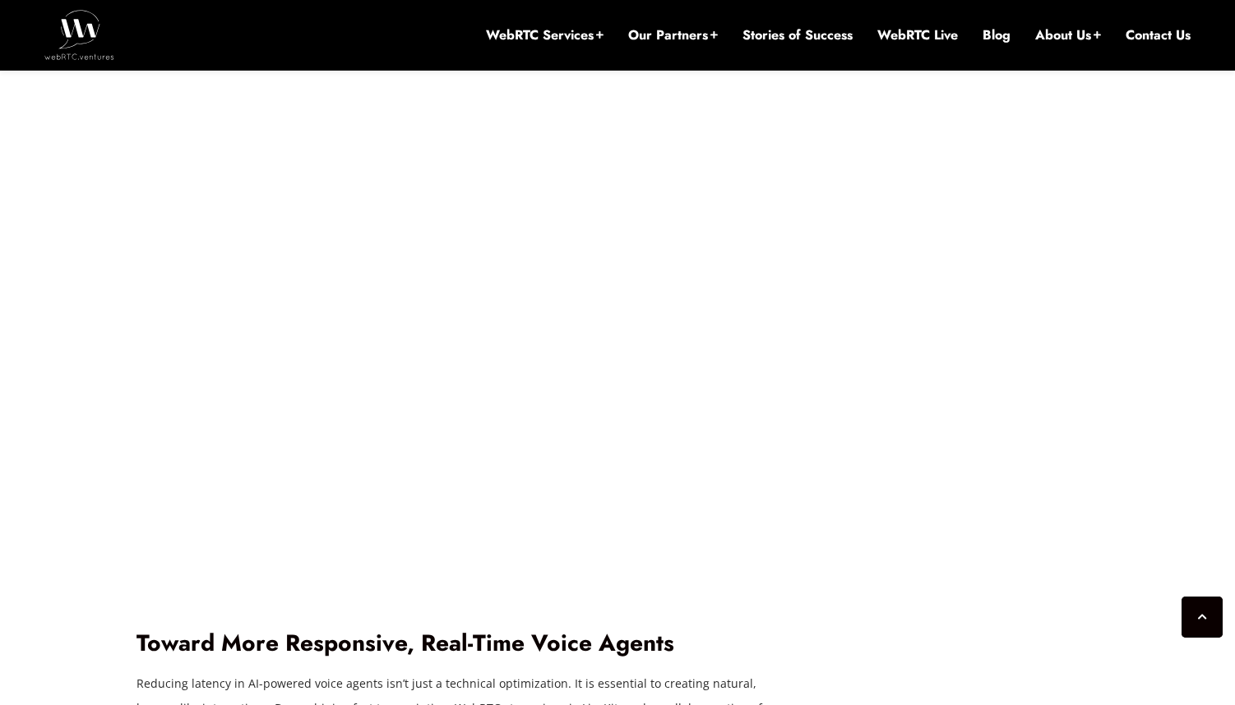
scroll to position [5234, 0]
